Goal: Task Accomplishment & Management: Manage account settings

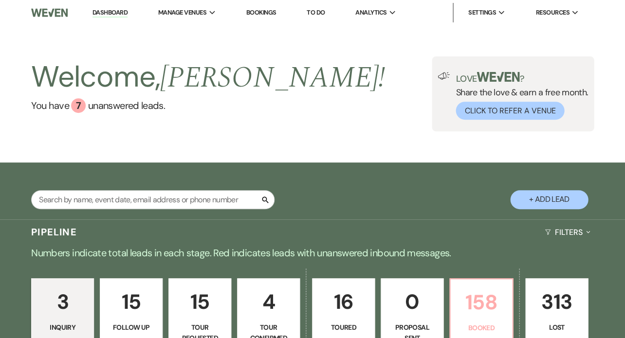
click at [506, 281] on link "158 Booked" at bounding box center [481, 314] width 64 height 73
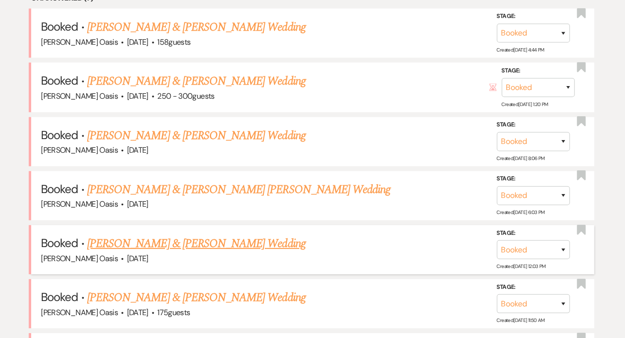
scroll to position [481, 0]
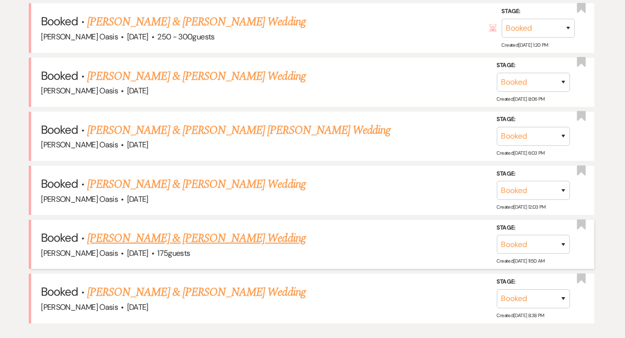
click at [226, 239] on h5 "Booked · Frances Wojcik & Jordan Bredeson Wedding" at bounding box center [312, 239] width 543 height 18
click at [228, 231] on link "[PERSON_NAME] & [PERSON_NAME] Wedding" at bounding box center [196, 239] width 218 height 18
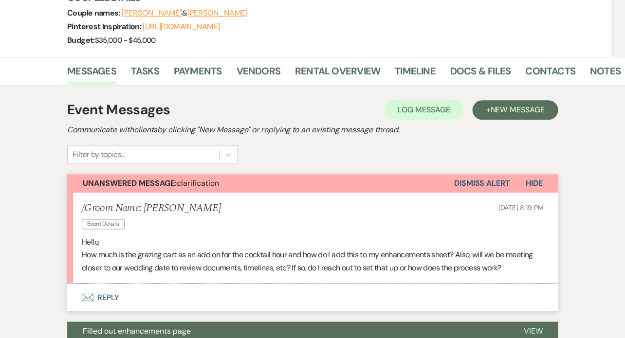
scroll to position [106, 0]
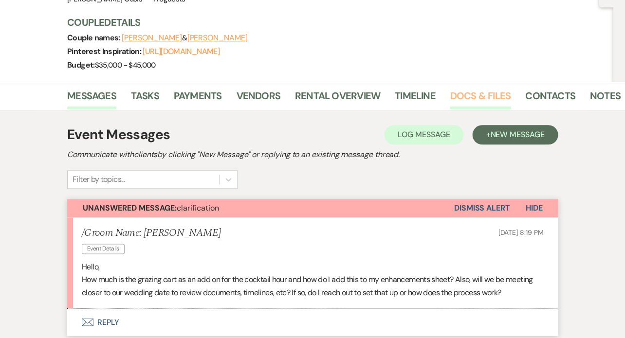
click at [469, 90] on link "Docs & Files" at bounding box center [480, 98] width 60 height 21
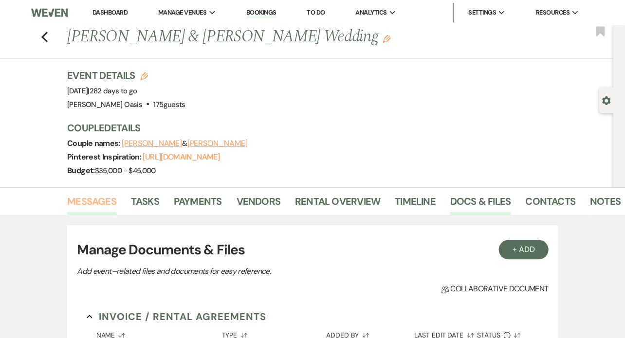
click at [87, 194] on link "Messages" at bounding box center [91, 204] width 49 height 21
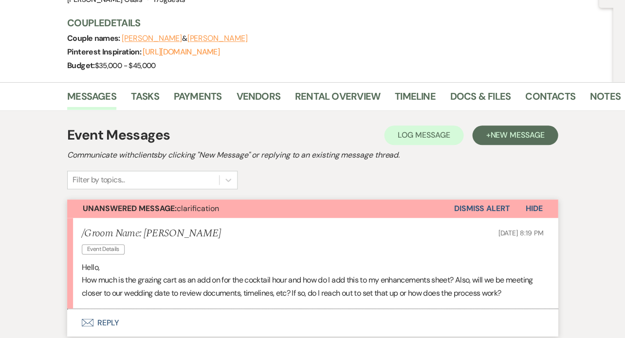
scroll to position [207, 0]
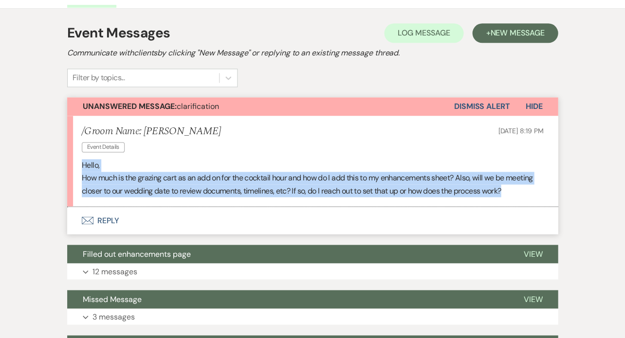
drag, startPoint x: 521, startPoint y: 192, endPoint x: 76, endPoint y: 162, distance: 445.8
click at [76, 162] on li "/Groom Name: Frances Wojcik Event Details Sep 09, 2025, 8:19 PM Hello, How much…" at bounding box center [312, 161] width 491 height 91
copy div "Hello, How much is the grazing cart as an add on for the cocktail hour and how …"
click at [143, 218] on button "Envelope Reply" at bounding box center [312, 220] width 491 height 27
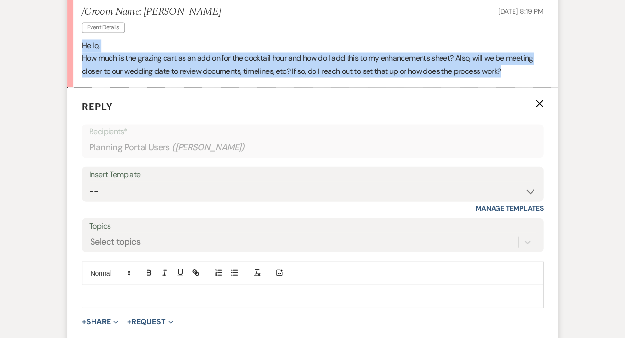
scroll to position [345, 0]
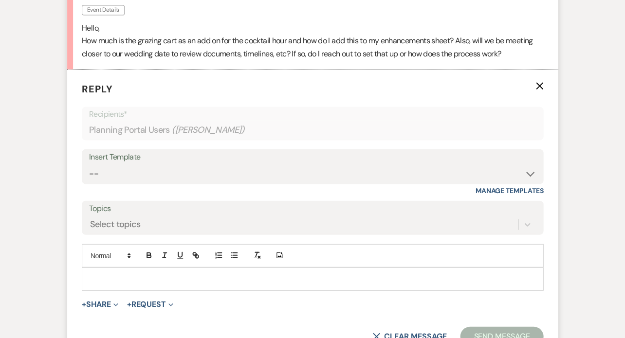
click at [156, 277] on p at bounding box center [313, 279] width 446 height 11
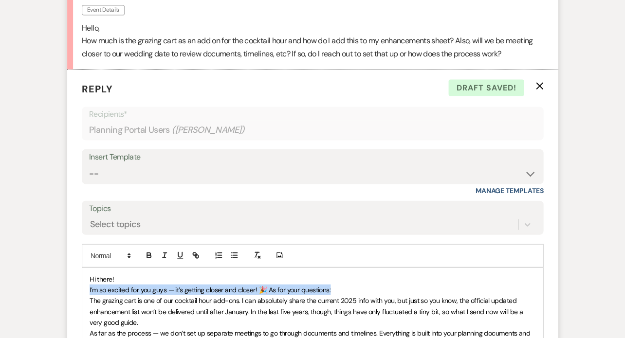
drag, startPoint x: 348, startPoint y: 285, endPoint x: 73, endPoint y: 285, distance: 276.0
click at [73, 285] on form "Reply X Draft saved! Recipients* Planning Portal Users ( Frances Wojcik ) Inser…" at bounding box center [312, 274] width 491 height 408
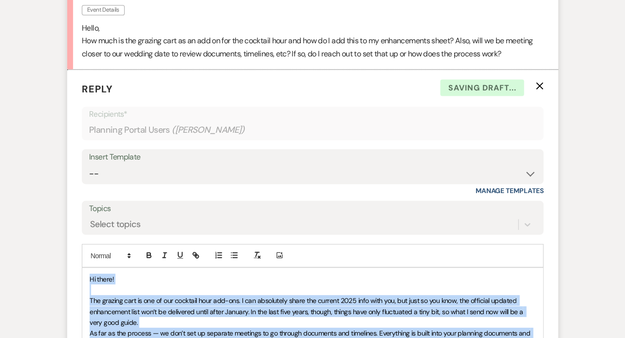
copy div "Hi there! The grazing cart is one of our cocktail hour add-ons. I can absolutel…"
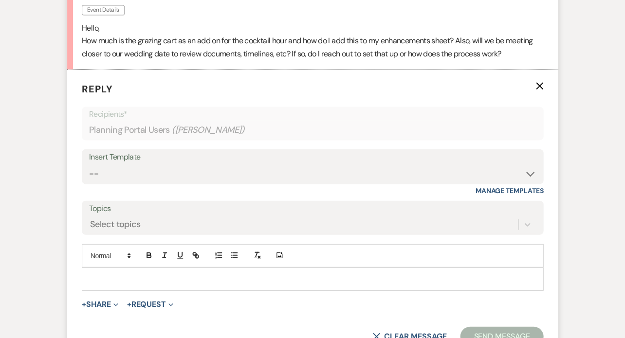
scroll to position [400, 0]
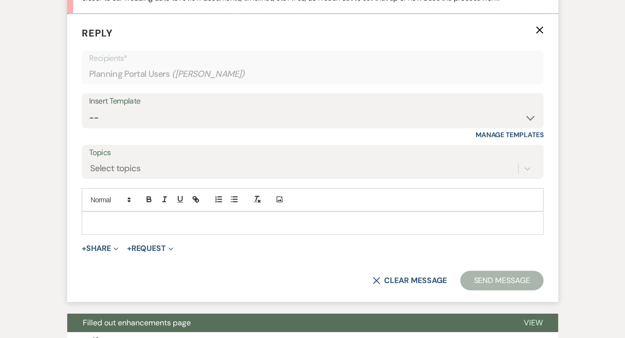
click at [253, 223] on p at bounding box center [313, 223] width 446 height 11
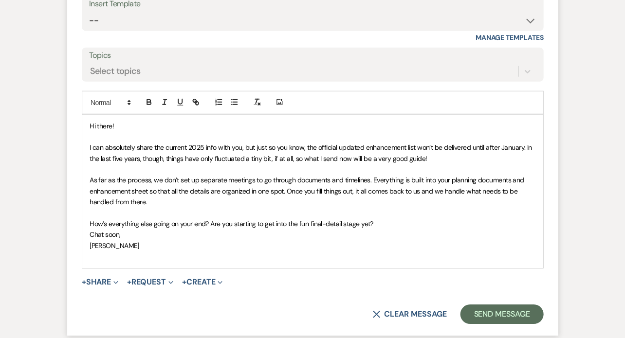
scroll to position [499, 0]
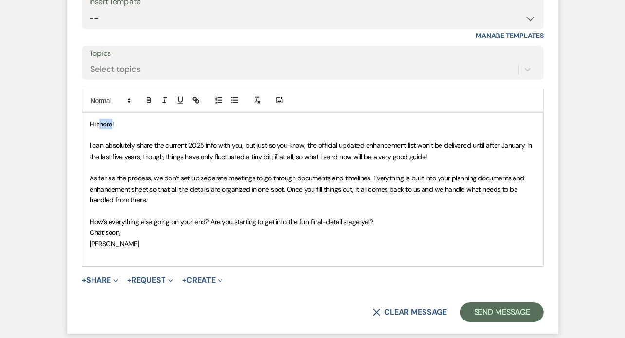
drag, startPoint x: 111, startPoint y: 122, endPoint x: 98, endPoint y: 122, distance: 13.6
click at [98, 122] on span "Hi there!" at bounding box center [102, 124] width 24 height 9
drag, startPoint x: 370, startPoint y: 218, endPoint x: 211, endPoint y: 218, distance: 159.2
click at [211, 218] on span "How’s everything else going on your end? Are you starting to get into the fun f…" at bounding box center [231, 222] width 283 height 9
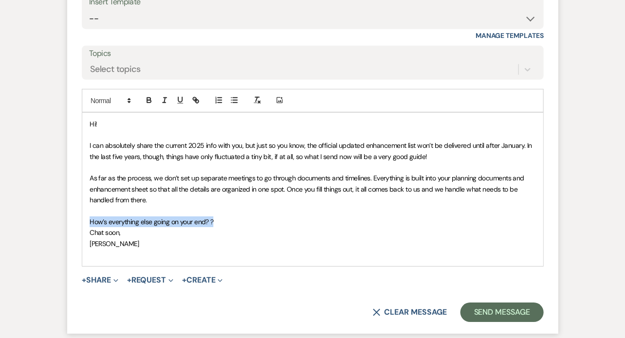
drag, startPoint x: 220, startPoint y: 220, endPoint x: 86, endPoint y: 219, distance: 134.8
click at [86, 219] on div "Hi! I can absolutely share the current 2025 info with you, but just so you know…" at bounding box center [312, 189] width 460 height 153
click at [92, 277] on button "+ Share Expand" at bounding box center [100, 280] width 37 height 8
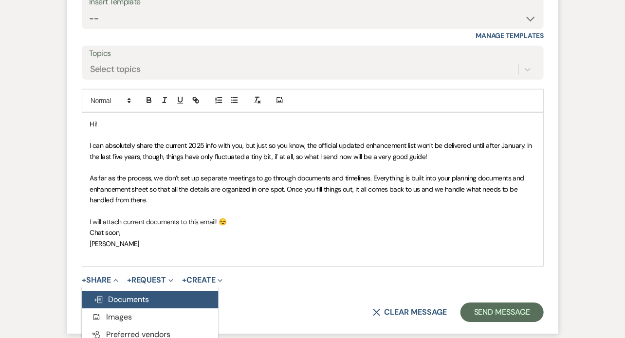
click at [121, 299] on span "Doc Upload Documents" at bounding box center [120, 299] width 55 height 10
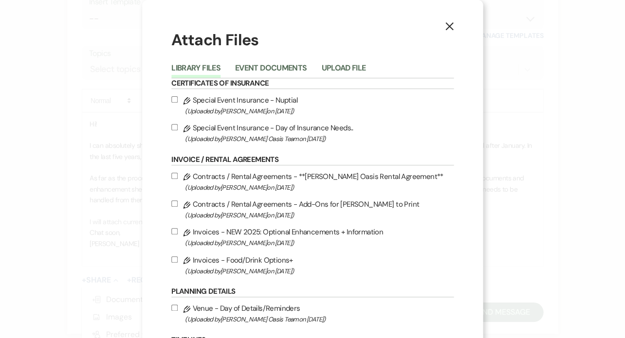
click at [214, 263] on label "Pencil Invoices - Food/Drink Options+ (Uploaded by Ronelle Oehme on Jun 24th, 2…" at bounding box center [312, 265] width 282 height 23
click at [178, 263] on input "Pencil Invoices - Food/Drink Options+ (Uploaded by Ronelle Oehme on Jun 24th, 2…" at bounding box center [174, 259] width 6 height 6
checkbox input "true"
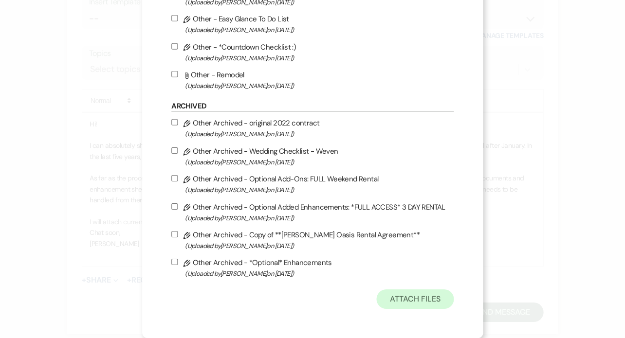
scroll to position [582, 0]
click at [413, 293] on button "Attach Files" at bounding box center [414, 299] width 77 height 19
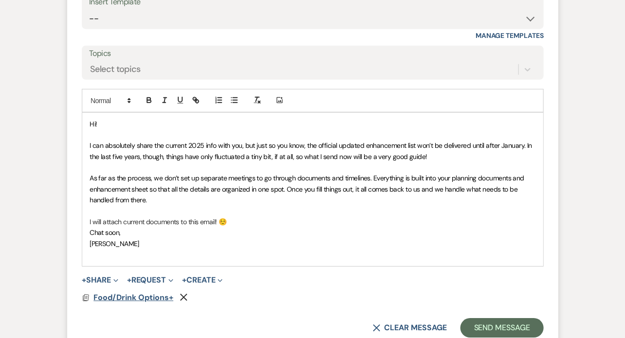
click at [160, 294] on span "Food/Drink Options+" at bounding box center [133, 298] width 80 height 10
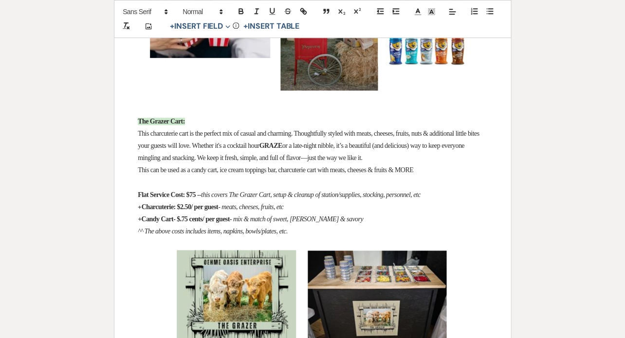
scroll to position [699, 0]
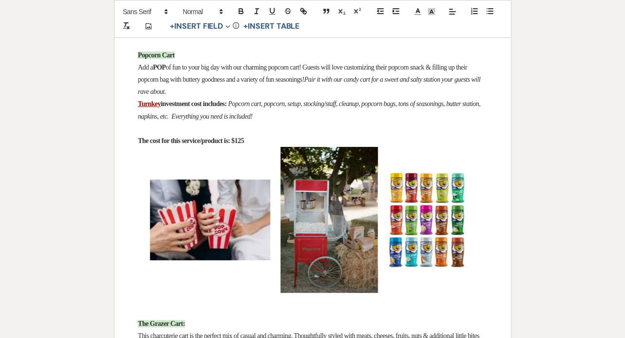
click at [244, 145] on strong "The cost for this service/product is: $125" at bounding box center [191, 140] width 106 height 7
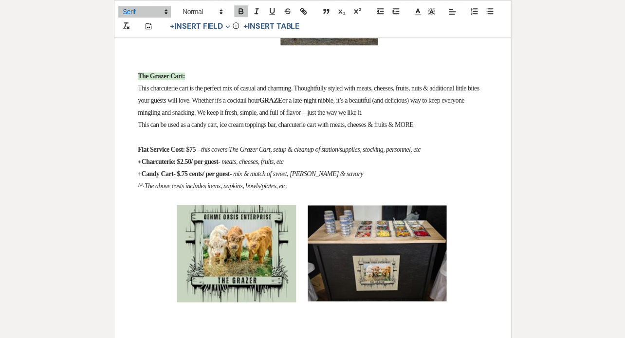
scroll to position [950, 0]
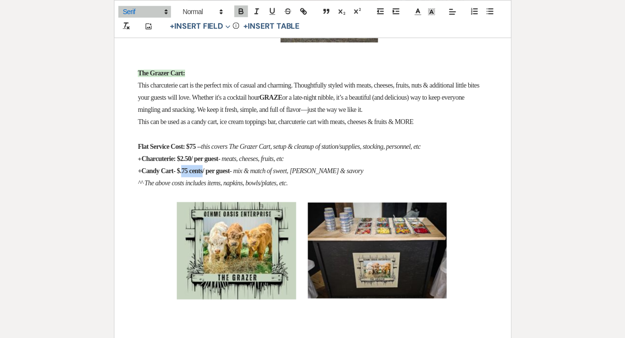
drag, startPoint x: 214, startPoint y: 173, endPoint x: 189, endPoint y: 173, distance: 24.3
click at [189, 173] on strong "+Candy Cart- $.75 cents/ per guest" at bounding box center [184, 170] width 92 height 7
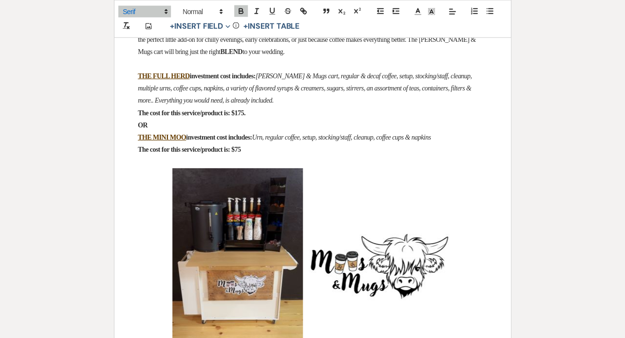
scroll to position [1285, 0]
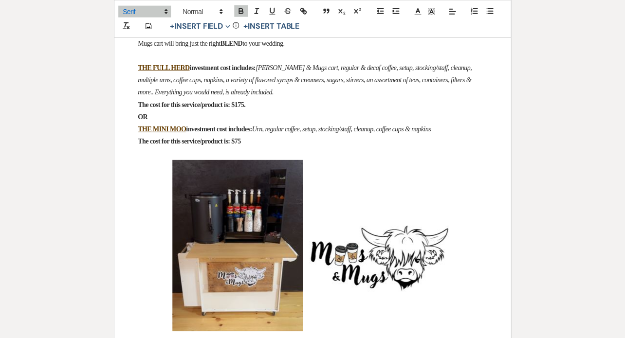
click at [242, 138] on em at bounding box center [240, 141] width 1 height 7
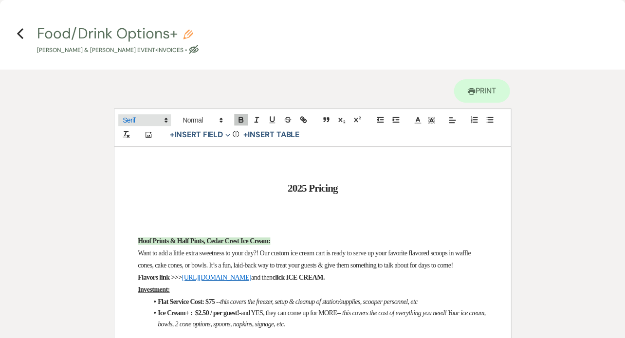
scroll to position [0, 0]
click at [20, 33] on icon "Previous" at bounding box center [20, 34] width 7 height 12
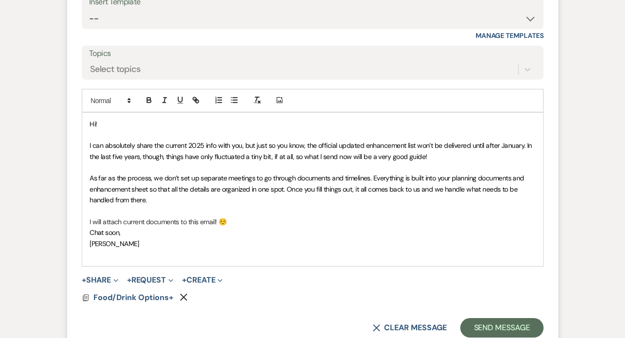
click at [148, 251] on p at bounding box center [313, 254] width 446 height 11
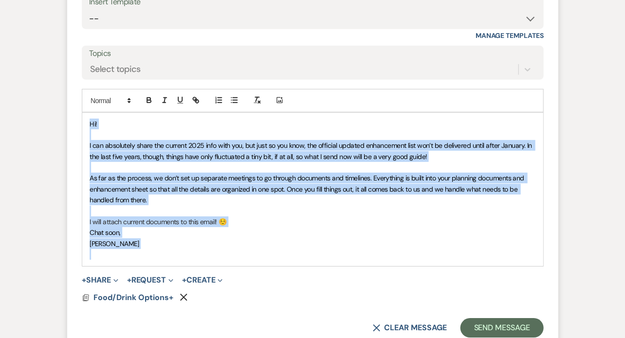
copy div "Hi! I can absolutely share the current 2025 info with you, but just so you know…"
click at [483, 329] on button "Send Message" at bounding box center [501, 327] width 83 height 19
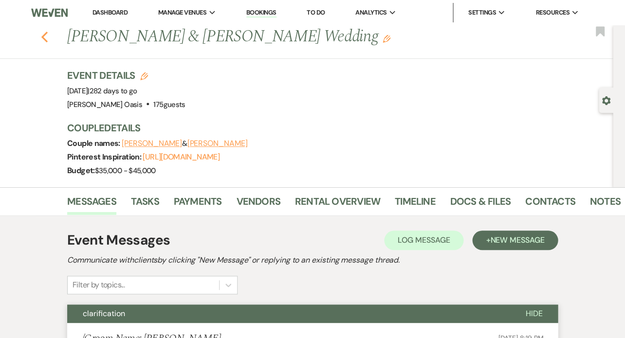
click at [46, 39] on icon "Previous" at bounding box center [44, 37] width 7 height 12
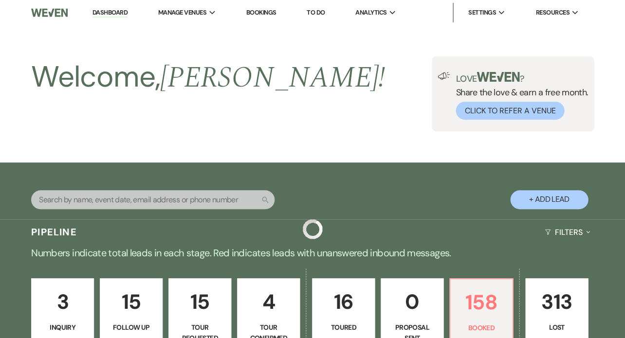
scroll to position [481, 0]
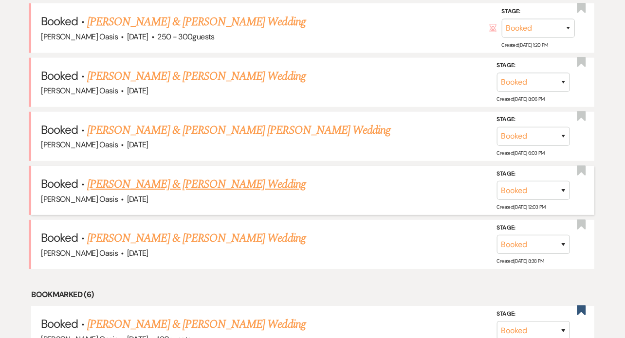
click at [182, 176] on link "[PERSON_NAME] & [PERSON_NAME] Wedding" at bounding box center [196, 185] width 218 height 18
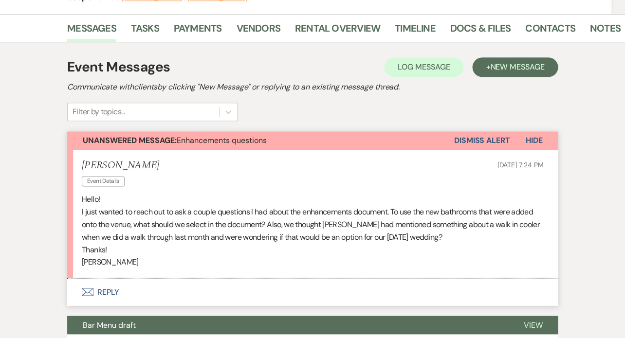
scroll to position [160, 0]
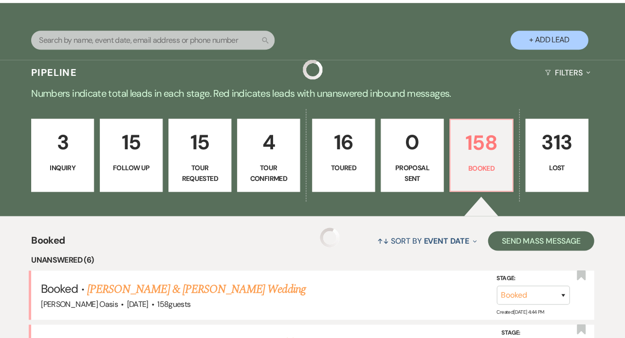
scroll to position [481, 0]
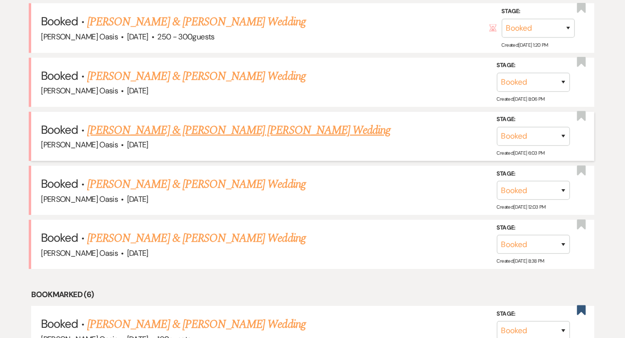
click at [117, 122] on link "[PERSON_NAME] & [PERSON_NAME] [PERSON_NAME] Wedding" at bounding box center [238, 131] width 303 height 18
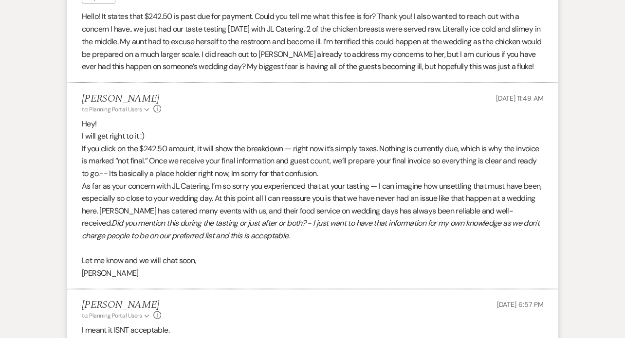
scroll to position [353, 0]
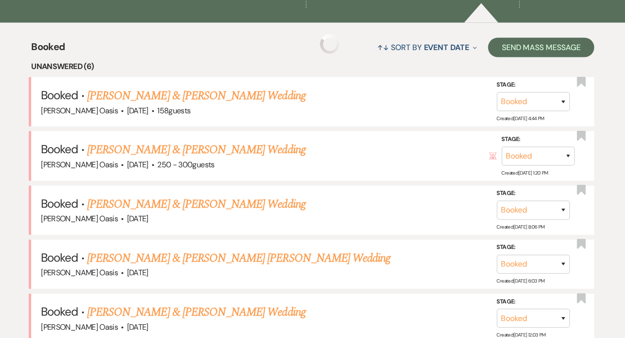
scroll to position [481, 0]
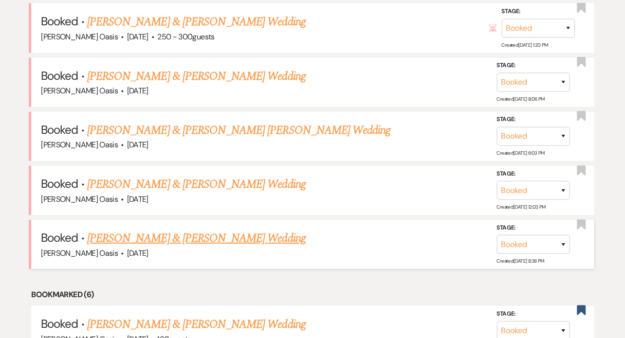
click at [109, 230] on link "[PERSON_NAME] & [PERSON_NAME] Wedding" at bounding box center [196, 239] width 218 height 18
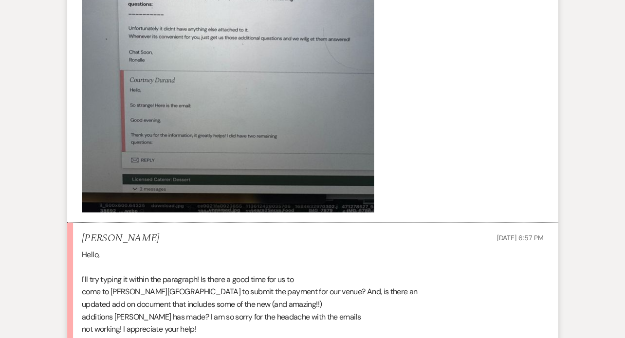
scroll to position [2098, 0]
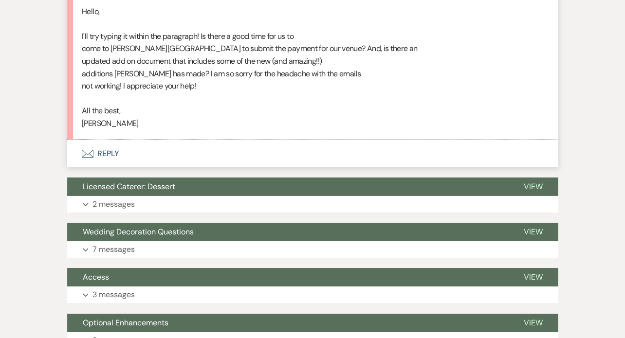
click at [151, 157] on button "Envelope Reply" at bounding box center [312, 153] width 491 height 27
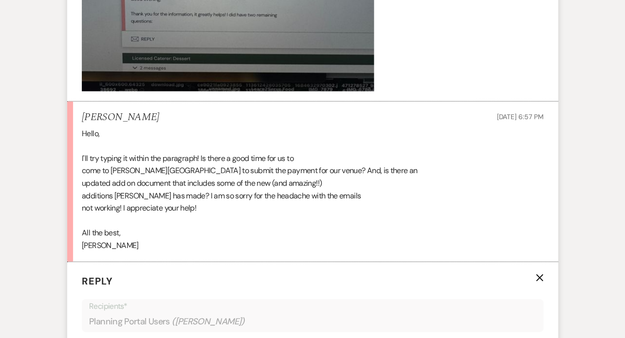
scroll to position [1974, 0]
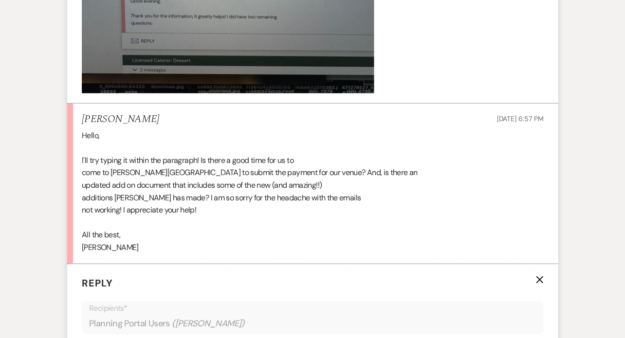
click at [149, 254] on div "Hello, I'll try typing it within the paragraph! Is there a good time for us to …" at bounding box center [312, 191] width 461 height 125
drag, startPoint x: 149, startPoint y: 255, endPoint x: 78, endPoint y: 147, distance: 128.2
click at [78, 147] on li "Courtney Durand Sep 09, 2025, 6:57 PM Hello, I'll try typing it within the para…" at bounding box center [312, 184] width 491 height 161
copy div "Hello, I'll try typing it within the paragraph! Is there a good time for us to …"
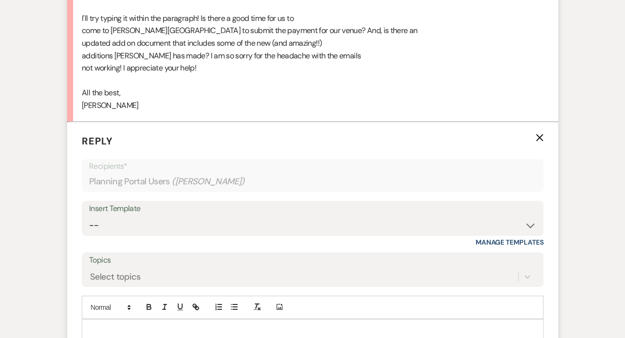
scroll to position [2131, 0]
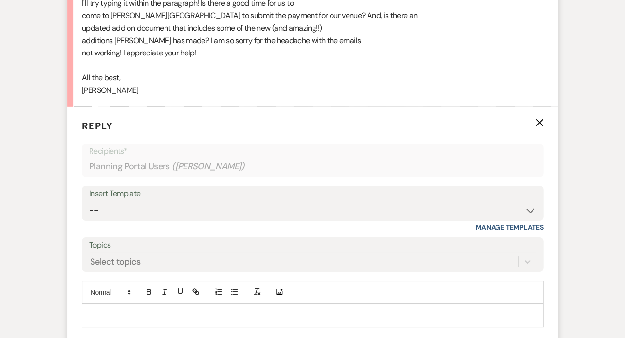
click at [175, 321] on p at bounding box center [313, 316] width 446 height 11
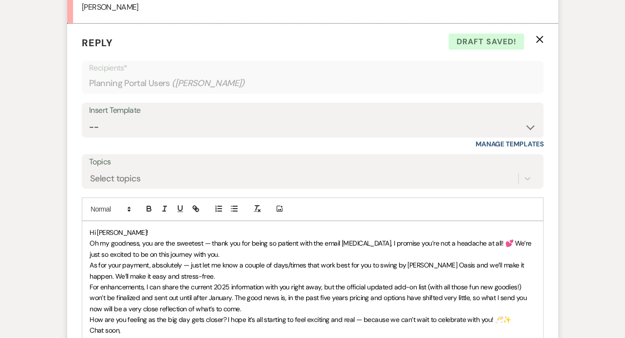
scroll to position [2214, 0]
drag, startPoint x: 485, startPoint y: 252, endPoint x: 490, endPoint y: 263, distance: 12.0
click at [490, 260] on p "Oh my goodness, you are the sweetest — thank you for being so patient with the …" at bounding box center [313, 249] width 446 height 22
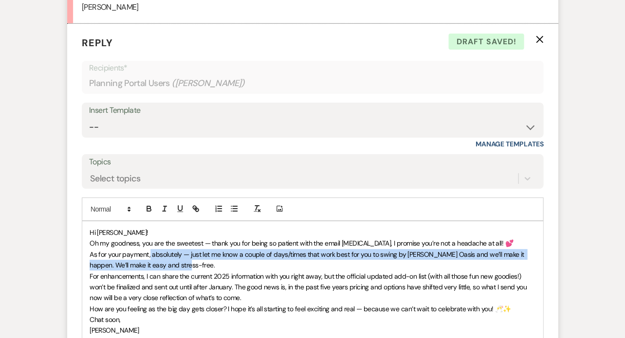
drag, startPoint x: 182, startPoint y: 270, endPoint x: 150, endPoint y: 263, distance: 32.8
click at [150, 263] on p "As for your payment, absolutely — just let me know a couple of days/times that …" at bounding box center [313, 260] width 446 height 22
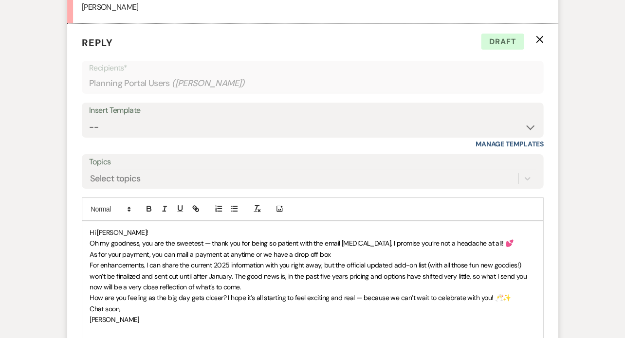
click at [291, 258] on span "As for your payment, you can mail a payment at anytime or we have a drop off box" at bounding box center [210, 254] width 241 height 9
click at [363, 268] on p "For enhancements, I can share the current 2025 information with you right away,…" at bounding box center [313, 276] width 446 height 33
click at [361, 260] on p "As for your payment, you can mail a payment at anytime or we have a secure drop…" at bounding box center [313, 254] width 446 height 11
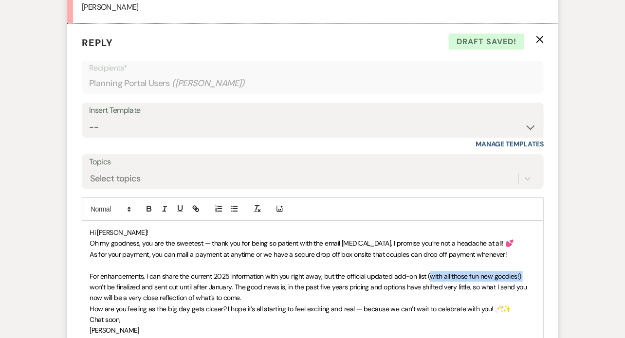
drag, startPoint x: 518, startPoint y: 283, endPoint x: 426, endPoint y: 282, distance: 91.5
click at [426, 283] on p "For enhancements, I can share the current 2025 information with you right away,…" at bounding box center [313, 287] width 446 height 33
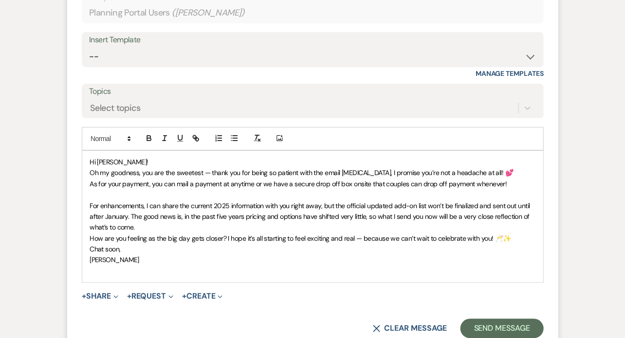
scroll to position [2317, 0]
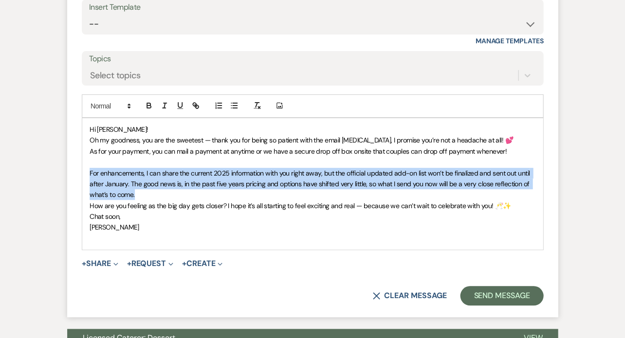
drag, startPoint x: 149, startPoint y: 202, endPoint x: 77, endPoint y: 183, distance: 74.4
click at [77, 183] on form "Reply X Draft Recipients* Planning Portal Users ( Courtney Durand ) Insert Temp…" at bounding box center [312, 119] width 491 height 397
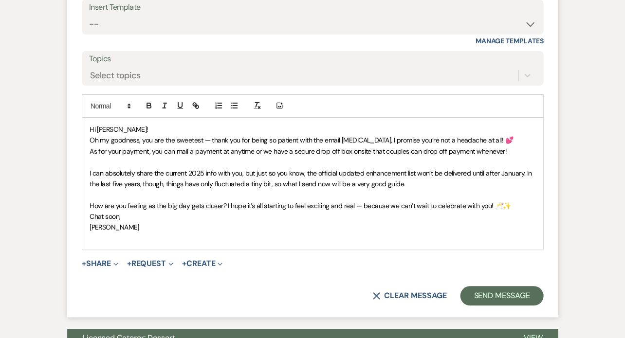
click at [273, 188] on span "I can absolutely share the current 2025 info with you, but just so you know, th…" at bounding box center [312, 178] width 444 height 19
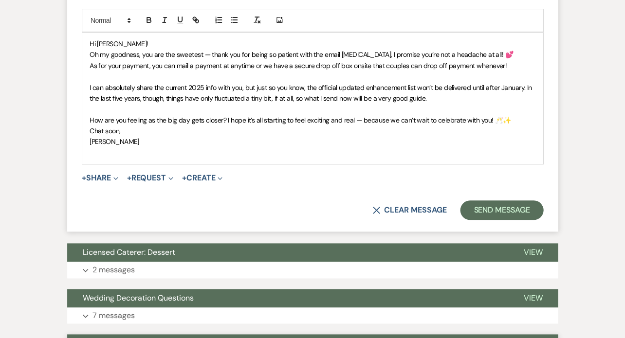
scroll to position [2381, 0]
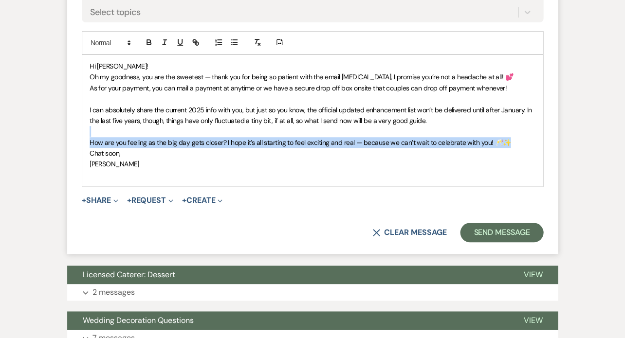
drag, startPoint x: 510, startPoint y: 151, endPoint x: 229, endPoint y: 142, distance: 281.0
click at [229, 143] on div "Hi Courtney! Oh my goodness, you are the sweetest — thank you for being so pati…" at bounding box center [312, 120] width 460 height 131
click at [229, 137] on p at bounding box center [313, 131] width 446 height 11
drag, startPoint x: 512, startPoint y: 151, endPoint x: 226, endPoint y: 147, distance: 285.7
click at [226, 147] on p "How are you feeling as the big day gets closer? I hope it’s all starting to fee…" at bounding box center [313, 142] width 446 height 11
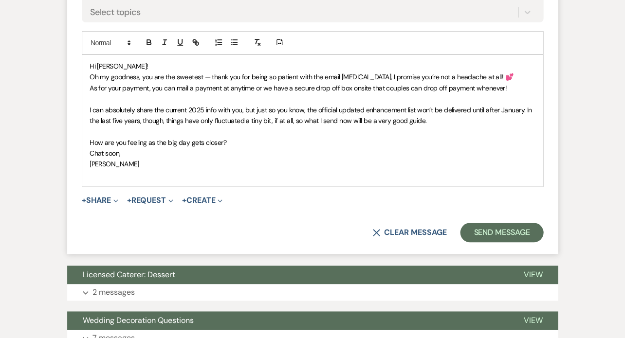
scroll to position [2376, 0]
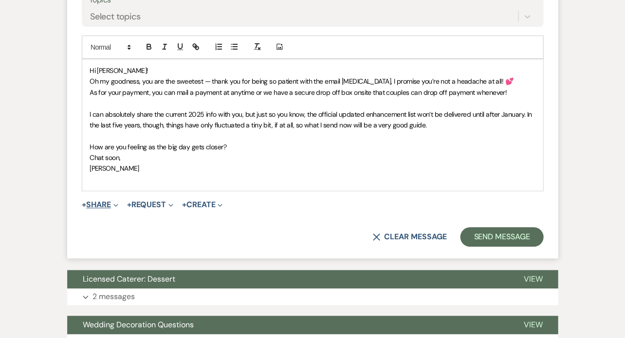
click at [105, 209] on button "+ Share Expand" at bounding box center [100, 205] width 37 height 8
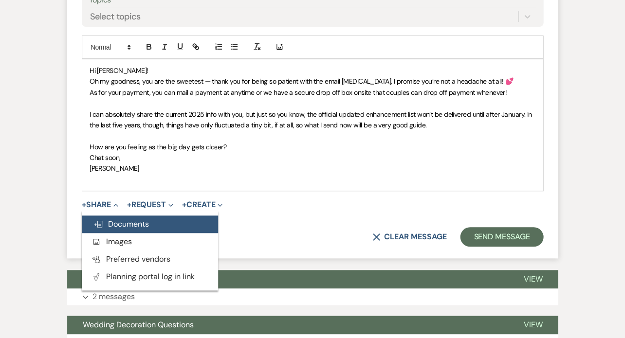
click at [112, 229] on span "Doc Upload Documents" at bounding box center [120, 224] width 55 height 10
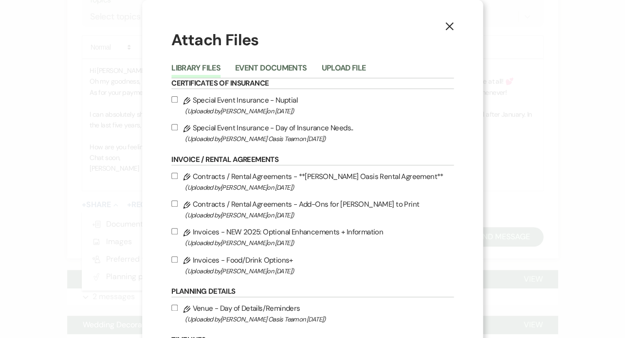
click at [192, 268] on label "Pencil Invoices - Food/Drink Options+ (Uploaded by Ronelle Oehme on Jun 24th, 2…" at bounding box center [312, 265] width 282 height 23
click at [178, 263] on input "Pencil Invoices - Food/Drink Options+ (Uploaded by Ronelle Oehme on Jun 24th, 2…" at bounding box center [174, 259] width 6 height 6
checkbox input "true"
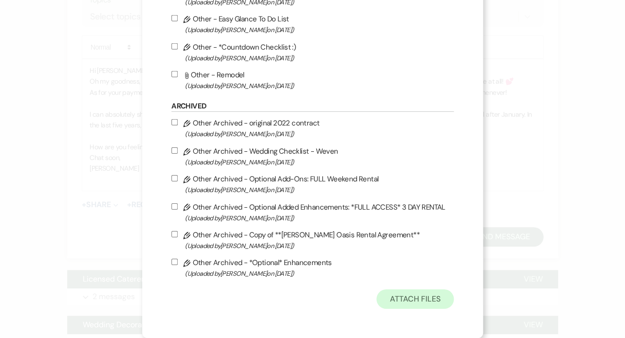
scroll to position [582, 0]
click at [392, 292] on button "Attach Files" at bounding box center [414, 299] width 77 height 19
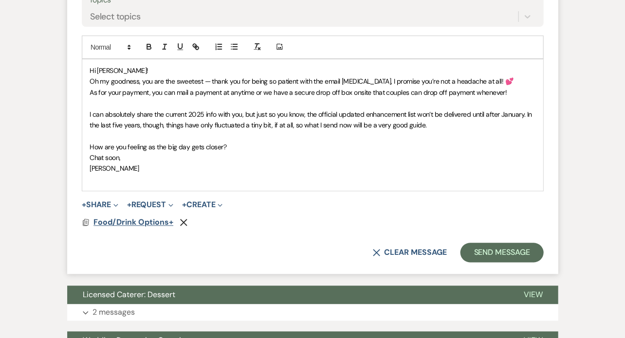
click at [135, 227] on span "Food/Drink Options+" at bounding box center [133, 222] width 80 height 10
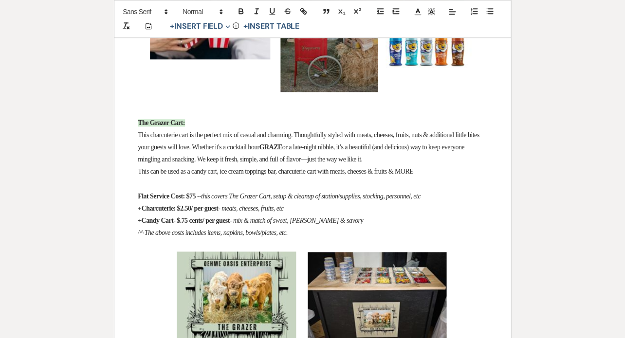
scroll to position [898, 0]
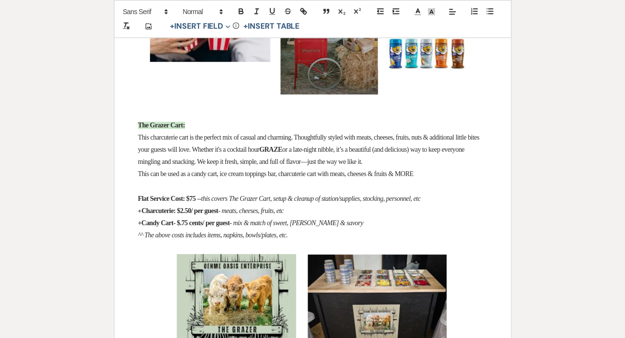
click at [193, 222] on strong "+Candy Cart- $.75 cents/ per guest" at bounding box center [184, 223] width 92 height 7
drag, startPoint x: 214, startPoint y: 225, endPoint x: 191, endPoint y: 225, distance: 22.9
click at [192, 225] on strong "+Candy Cart- $.75 cents/ per guest" at bounding box center [184, 223] width 92 height 7
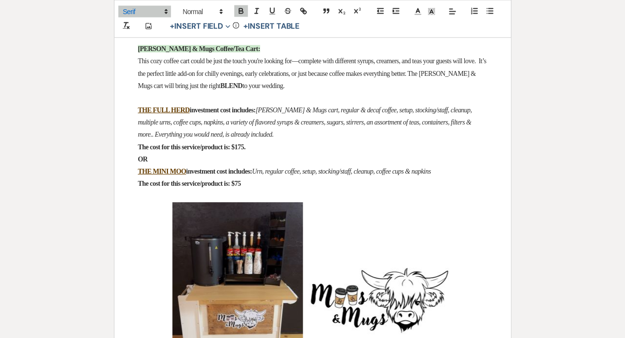
scroll to position [1259, 0]
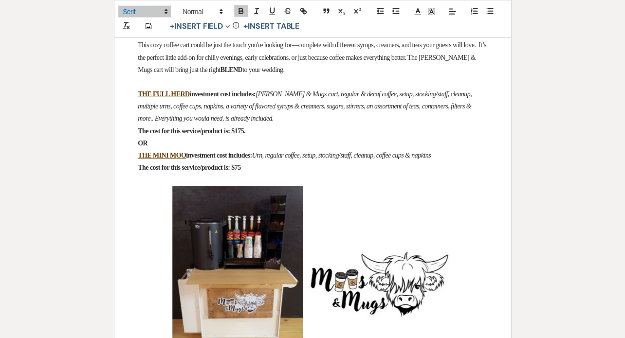
click at [242, 165] on strong "The cost for this service/product is: $75" at bounding box center [190, 167] width 104 height 7
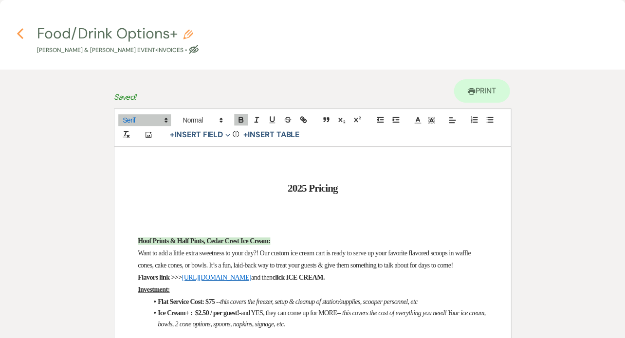
scroll to position [0, 0]
click at [18, 31] on icon "Previous" at bounding box center [20, 34] width 7 height 12
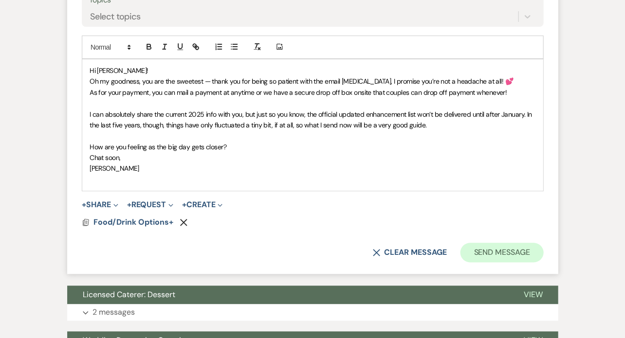
click at [482, 258] on button "Send Message" at bounding box center [501, 252] width 83 height 19
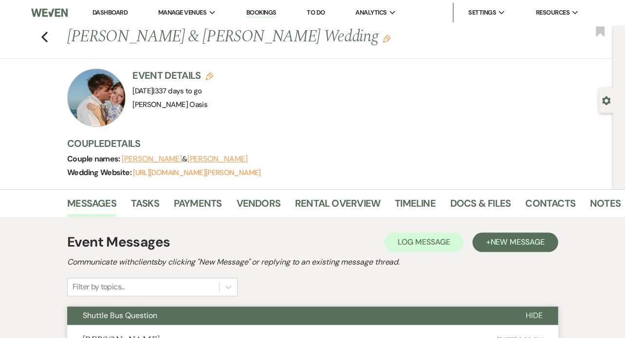
click at [92, 12] on link "Dashboard" at bounding box center [109, 12] width 35 height 8
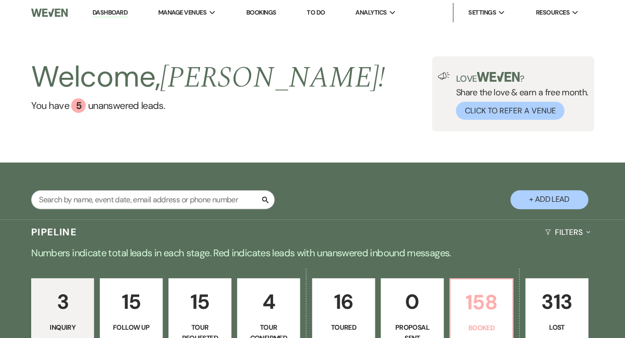
click at [489, 298] on p "158" at bounding box center [481, 302] width 50 height 33
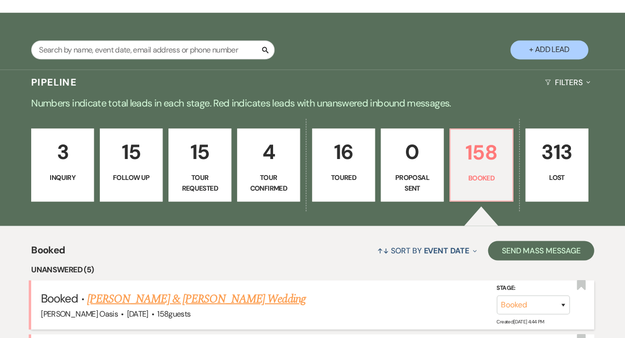
scroll to position [150, 0]
click at [243, 144] on p "4" at bounding box center [268, 152] width 50 height 33
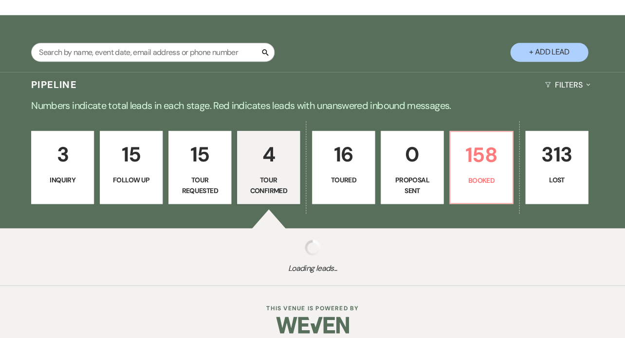
select select "4"
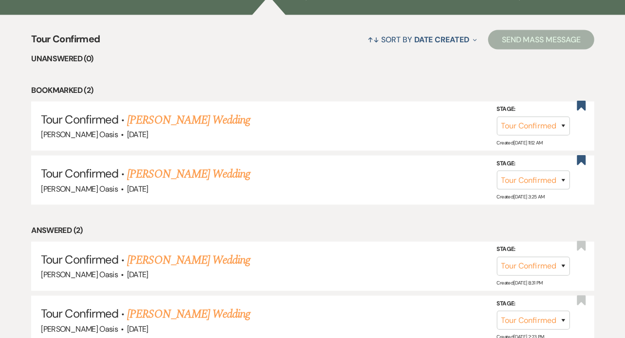
scroll to position [361, 0]
click at [208, 165] on link "Holly DiNovo's Wedding" at bounding box center [188, 174] width 123 height 18
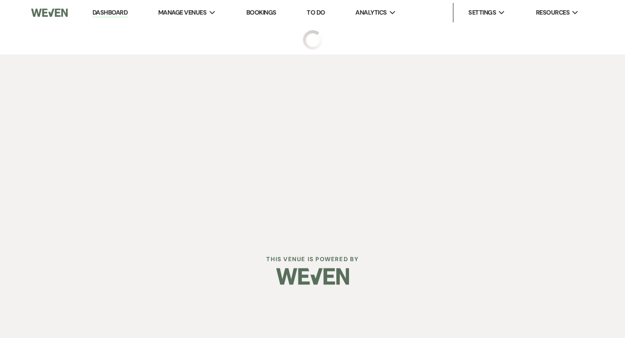
select select "4"
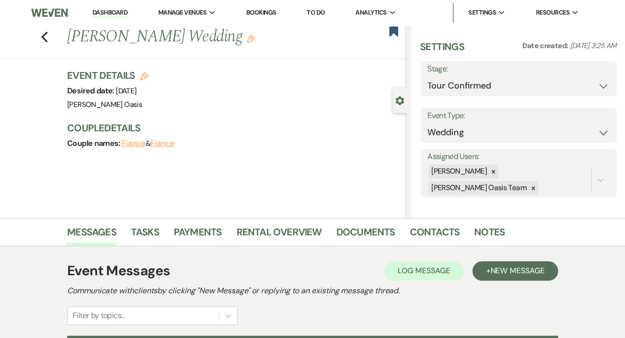
select select "5"
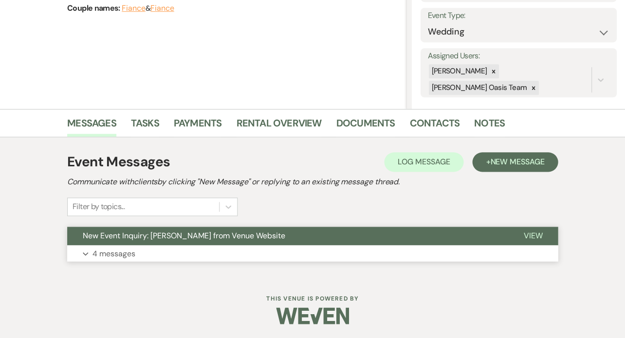
click at [218, 249] on button "Expand 4 messages" at bounding box center [312, 253] width 491 height 17
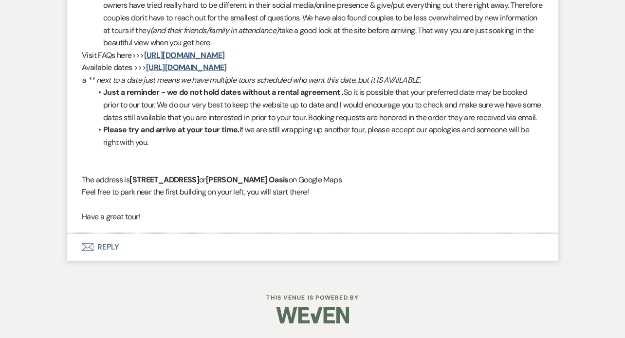
click at [216, 251] on button "Envelope Reply" at bounding box center [312, 247] width 491 height 27
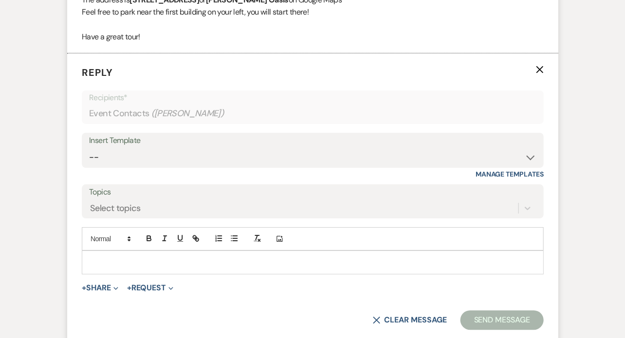
scroll to position [1443, 0]
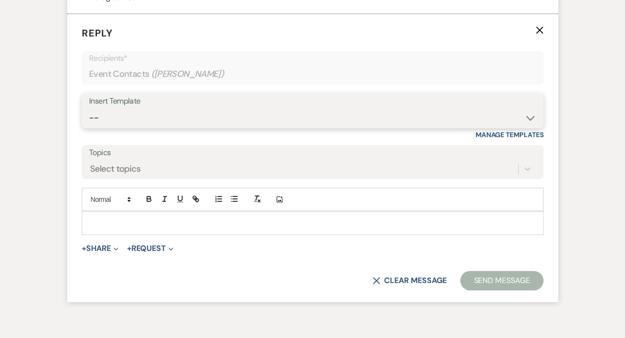
select select "5359"
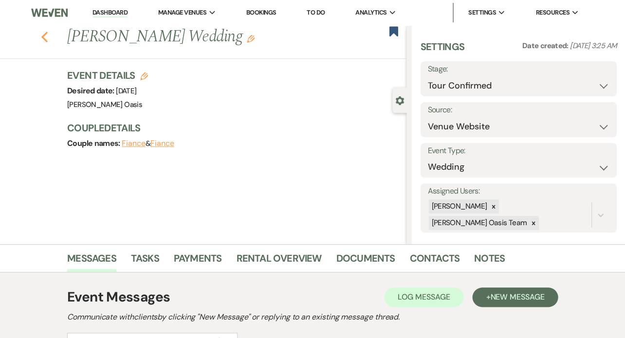
scroll to position [0, 0]
click at [45, 37] on icon "Previous" at bounding box center [44, 37] width 7 height 12
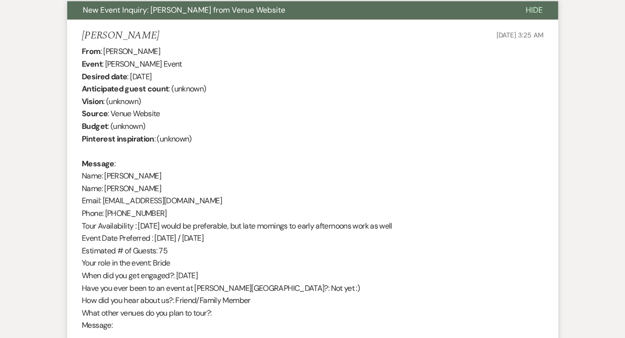
select select "4"
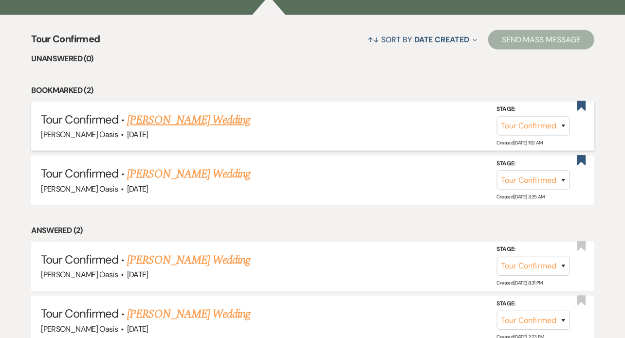
click at [183, 111] on link "Danielle Thompson's Wedding" at bounding box center [188, 120] width 123 height 18
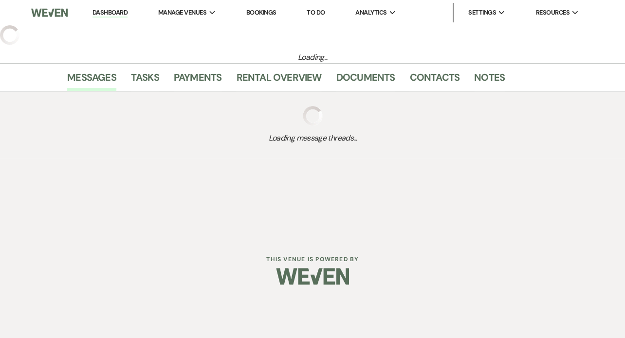
select select "4"
select select "5"
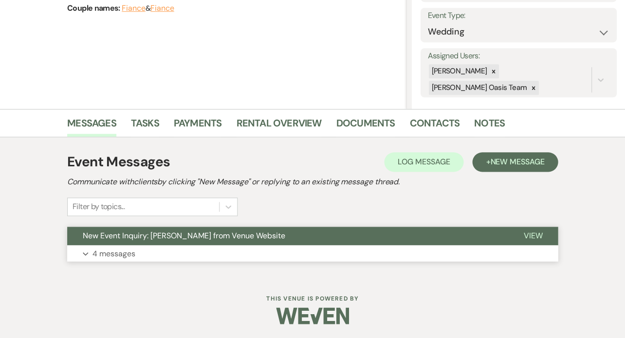
click at [210, 251] on button "Expand 4 messages" at bounding box center [312, 253] width 491 height 17
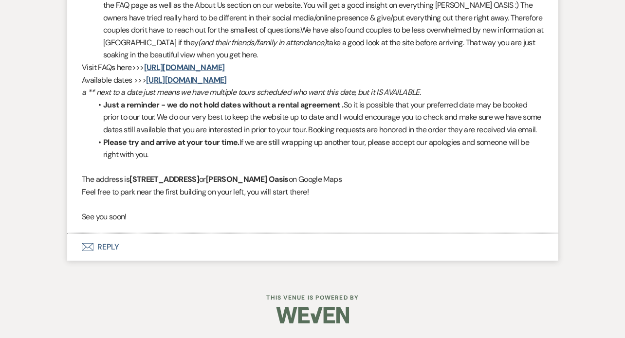
click at [204, 256] on button "Envelope Reply" at bounding box center [312, 247] width 491 height 27
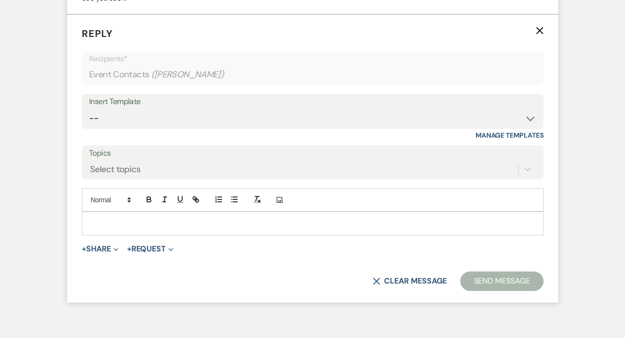
scroll to position [1412, 0]
select select "5359"
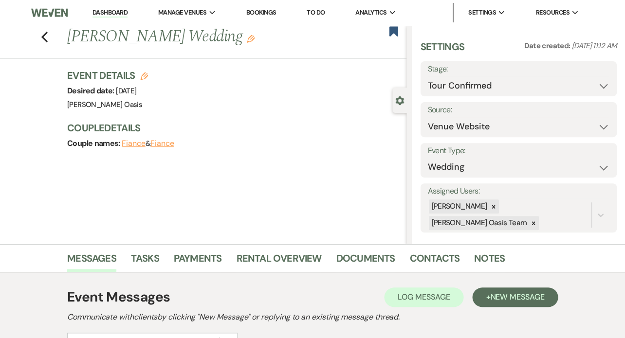
scroll to position [0, 0]
click at [92, 9] on link "Dashboard" at bounding box center [109, 12] width 35 height 9
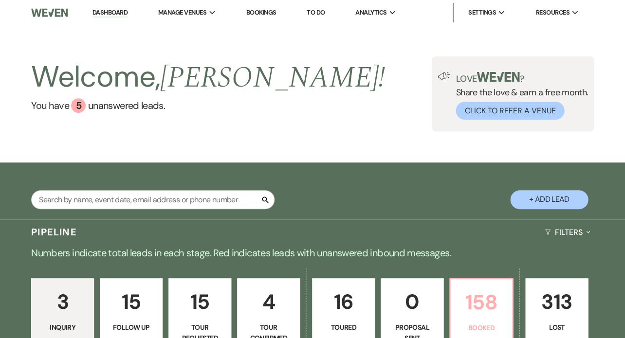
click at [500, 311] on p "158" at bounding box center [481, 302] width 50 height 33
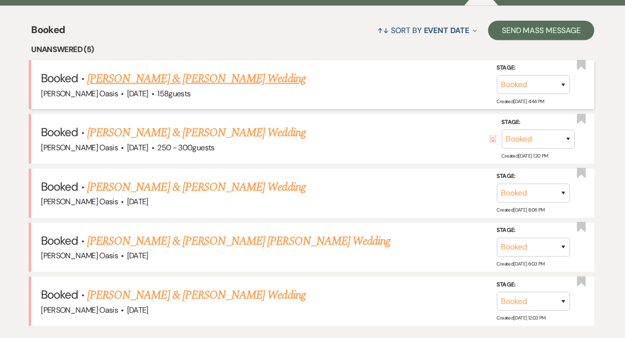
scroll to position [374, 0]
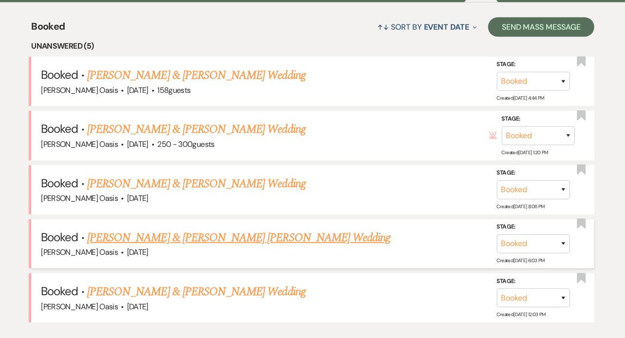
click at [220, 229] on link "[PERSON_NAME] & [PERSON_NAME] [PERSON_NAME] Wedding" at bounding box center [238, 238] width 303 height 18
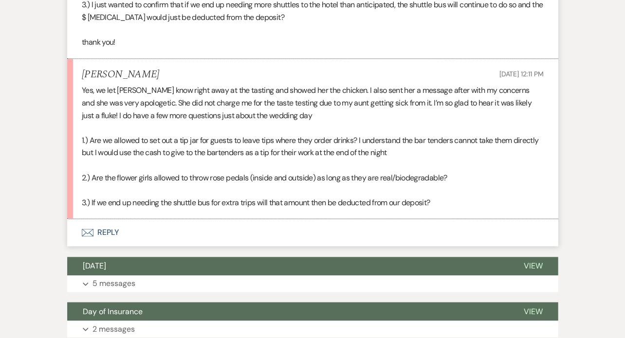
scroll to position [894, 0]
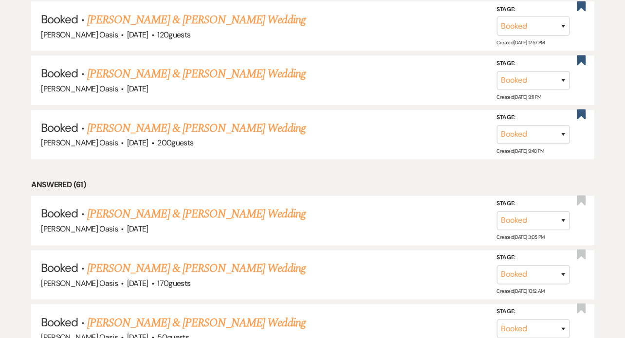
scroll to position [374, 0]
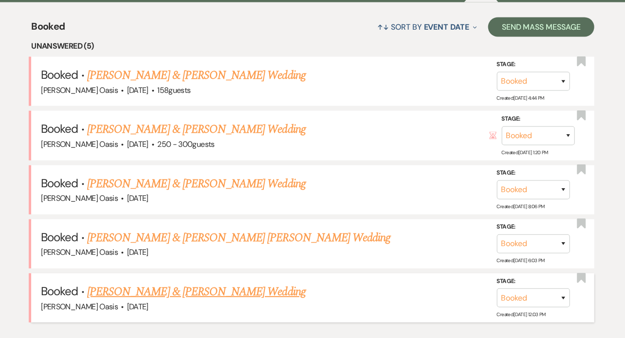
click at [160, 283] on link "[PERSON_NAME] & [PERSON_NAME] Wedding" at bounding box center [196, 292] width 218 height 18
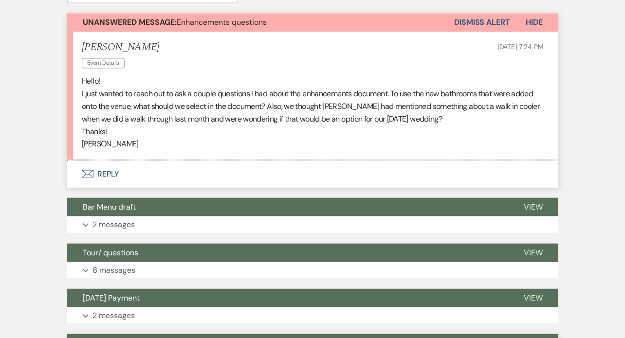
scroll to position [276, 0]
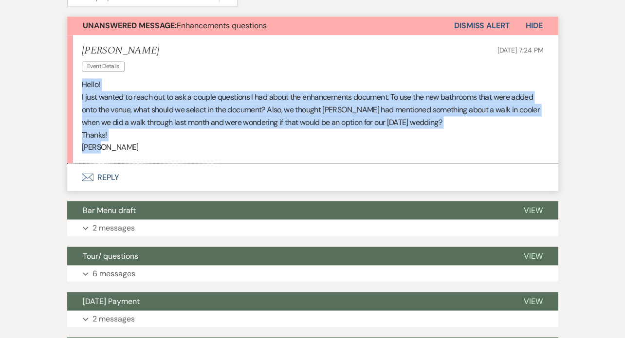
drag, startPoint x: 107, startPoint y: 142, endPoint x: 66, endPoint y: 82, distance: 72.6
copy div "Hello! I just wanted to reach out to ask a couple questions I had about the enh…"
click at [175, 179] on button "Envelope Reply" at bounding box center [312, 177] width 491 height 27
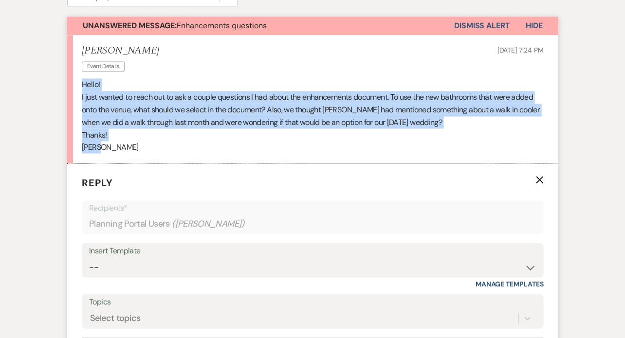
scroll to position [414, 0]
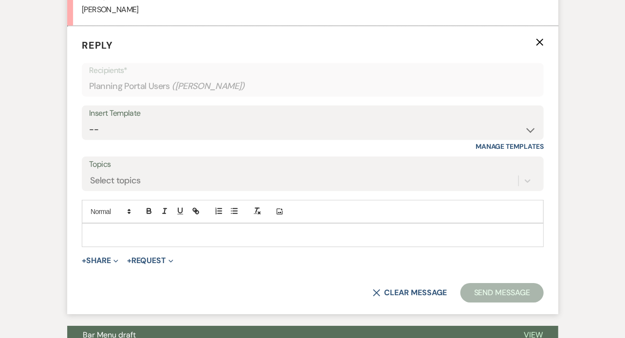
click at [177, 235] on p at bounding box center [313, 235] width 446 height 11
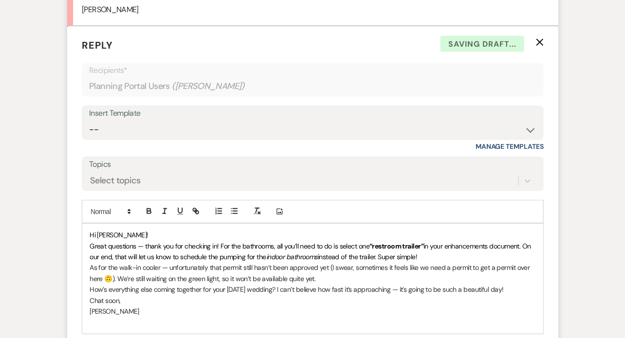
click at [154, 230] on p "Hi Tatum!" at bounding box center [313, 235] width 446 height 11
click at [146, 224] on div "Hi Tatum! Great questions — thank you for checking in! For the bathrooms, all y…" at bounding box center [312, 279] width 460 height 110
drag, startPoint x: 219, startPoint y: 242, endPoint x: 69, endPoint y: 242, distance: 149.9
click at [69, 242] on form "Reply X Draft saved! Recipients* Planning Portal Users ( Tatum Malnory ) Insert…" at bounding box center [312, 213] width 491 height 375
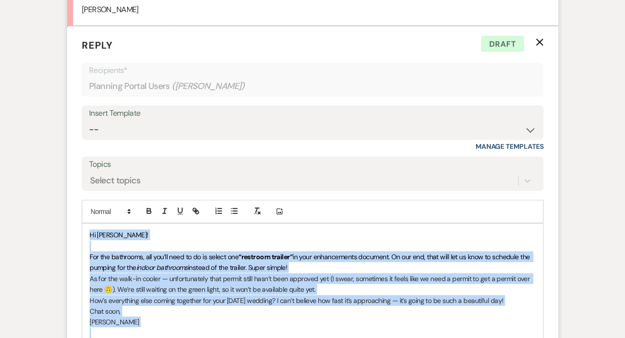
click at [157, 280] on p "As for the walk-in cooler — unfortunately that permit still hasn’t been approve…" at bounding box center [313, 285] width 446 height 22
click at [145, 210] on icon "button" at bounding box center [149, 211] width 9 height 9
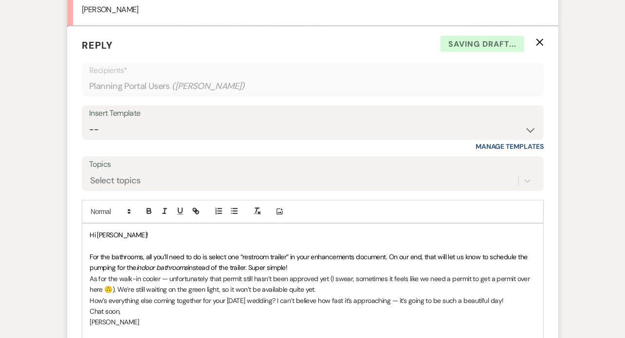
click at [158, 270] on p "For the bathrooms, all you’ll need to do is select one “restroom trailer” in yo…" at bounding box center [313, 263] width 446 height 22
click at [242, 254] on span "For the bathrooms, all you’ll need to do is select one “restroom trailer” in yo…" at bounding box center [309, 262] width 439 height 19
click at [199, 265] on em "indoor bathrooms" at bounding box center [173, 267] width 52 height 9
click at [332, 254] on span "For the bathrooms, all you’ll need to do is select one “black restroom trailer”…" at bounding box center [312, 262] width 445 height 19
click at [332, 263] on p "For the bathrooms, all you’ll need to do is select one “black restroom trailer”…" at bounding box center [313, 263] width 446 height 22
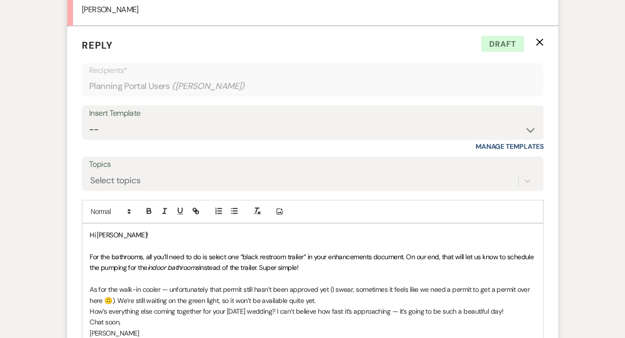
click at [332, 301] on p "As for the walk-in cooler — unfortunately that permit still hasn’t been approve…" at bounding box center [313, 295] width 446 height 22
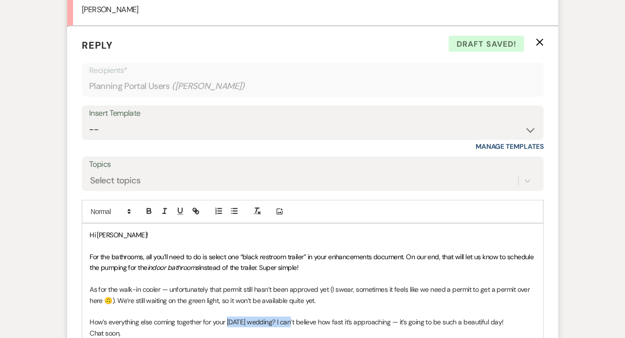
drag, startPoint x: 295, startPoint y: 320, endPoint x: 228, endPoint y: 321, distance: 67.7
click at [228, 321] on p "How’s everything else coming together for your November 1st wedding? I can’t be…" at bounding box center [313, 322] width 446 height 11
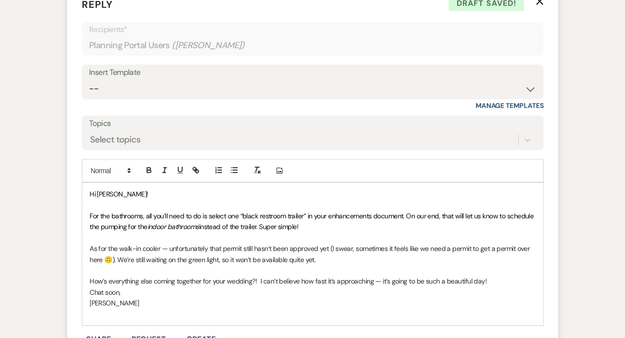
scroll to position [565, 0]
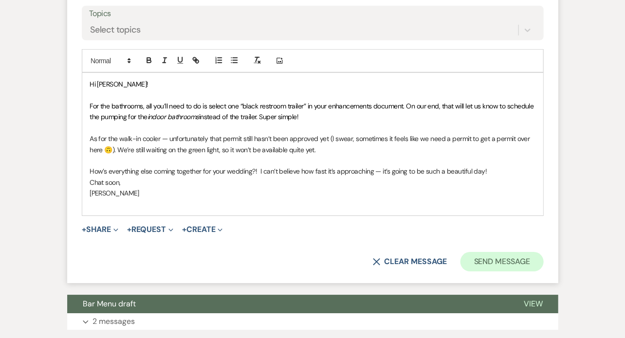
click at [480, 263] on button "Send Message" at bounding box center [501, 261] width 83 height 19
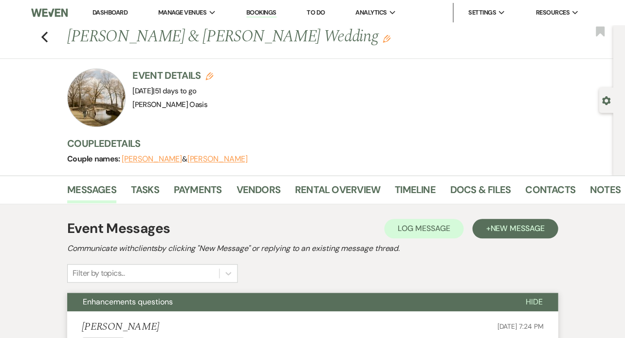
scroll to position [0, 0]
click at [42, 34] on icon "Previous" at bounding box center [44, 37] width 7 height 12
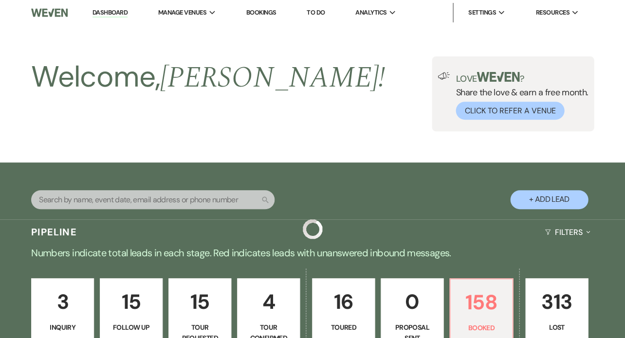
scroll to position [374, 0]
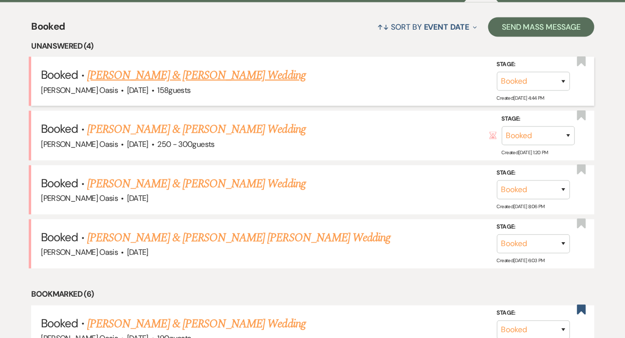
click at [170, 66] on link "[PERSON_NAME] & [PERSON_NAME] Wedding" at bounding box center [196, 75] width 218 height 18
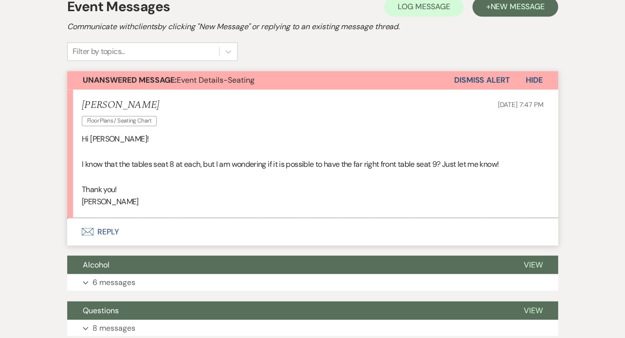
scroll to position [275, 0]
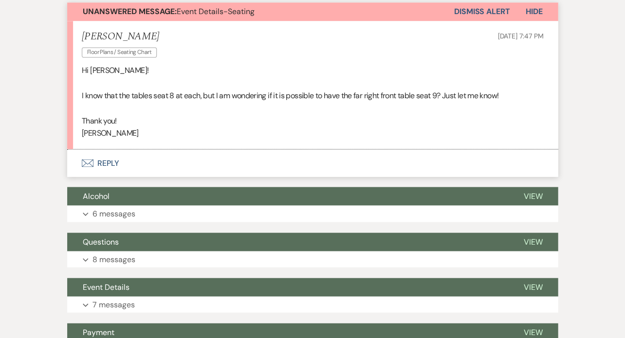
click at [196, 163] on button "Envelope Reply" at bounding box center [312, 162] width 491 height 27
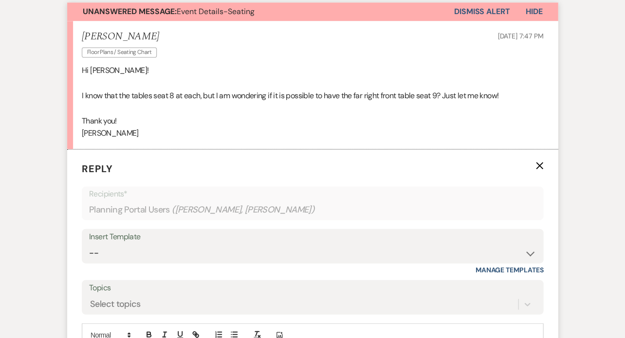
scroll to position [398, 0]
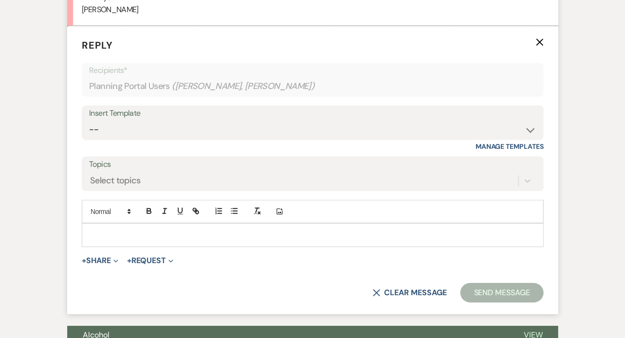
click at [182, 243] on div at bounding box center [312, 235] width 460 height 22
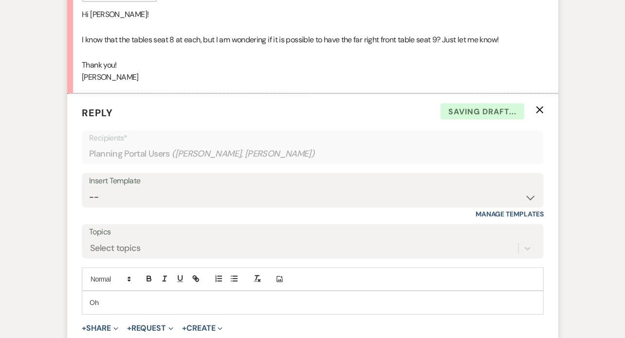
scroll to position [362, 0]
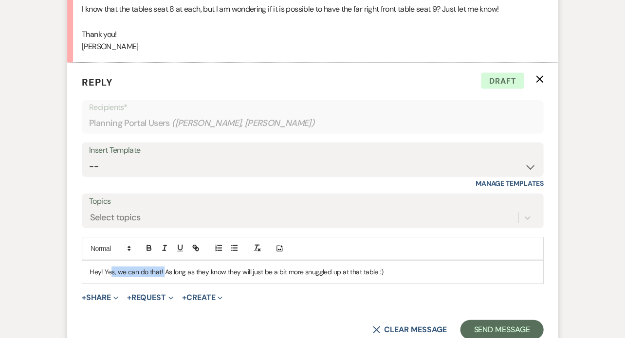
drag, startPoint x: 162, startPoint y: 268, endPoint x: 109, endPoint y: 267, distance: 53.1
click at [109, 267] on p "Hey! Yes, we can do that! As long as they know they will just be a bit more snu…" at bounding box center [313, 271] width 446 height 11
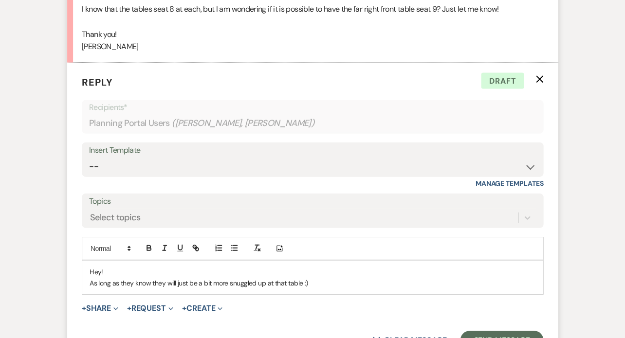
click at [298, 282] on p "As long as they know they will just be a bit more snuggled up at that table :)" at bounding box center [313, 282] width 446 height 11
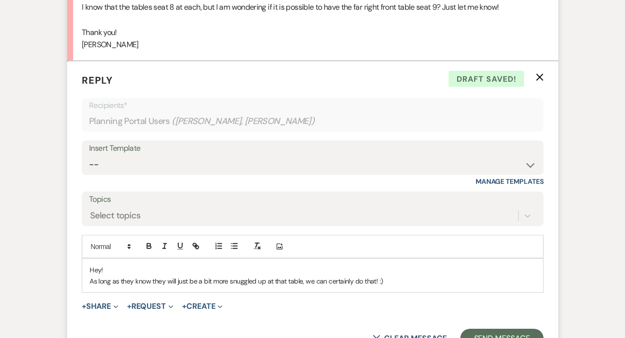
scroll to position [373, 0]
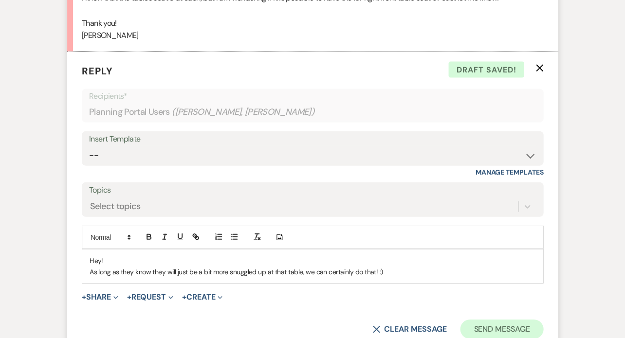
click at [479, 326] on button "Send Message" at bounding box center [501, 328] width 83 height 19
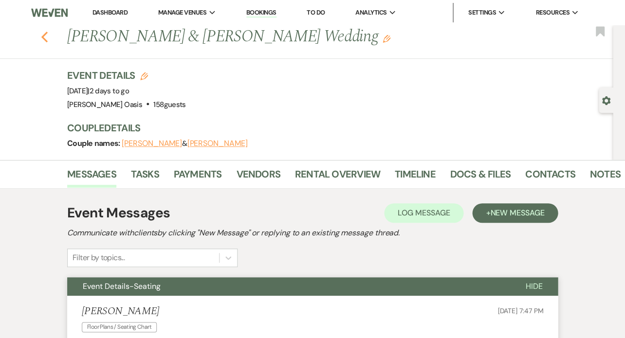
scroll to position [0, 0]
click at [44, 33] on icon "Previous" at bounding box center [44, 37] width 7 height 12
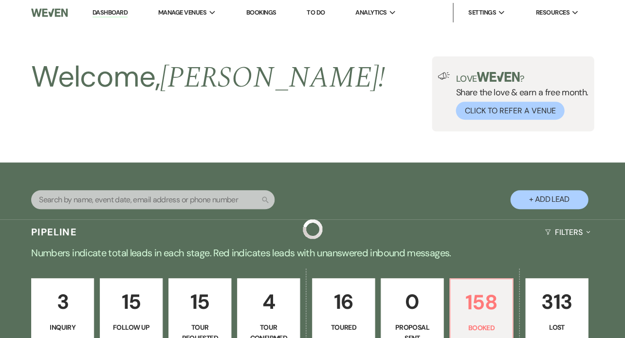
scroll to position [374, 0]
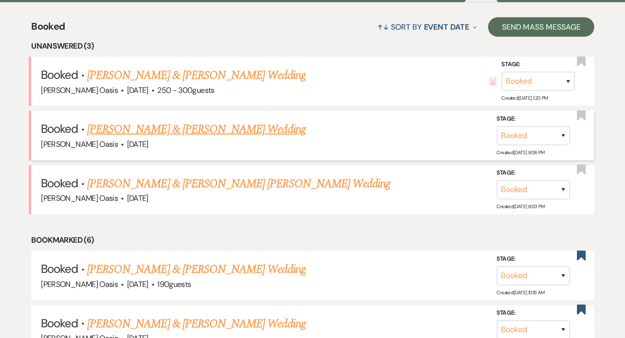
click at [204, 122] on link "[PERSON_NAME] & [PERSON_NAME] Wedding" at bounding box center [196, 129] width 218 height 18
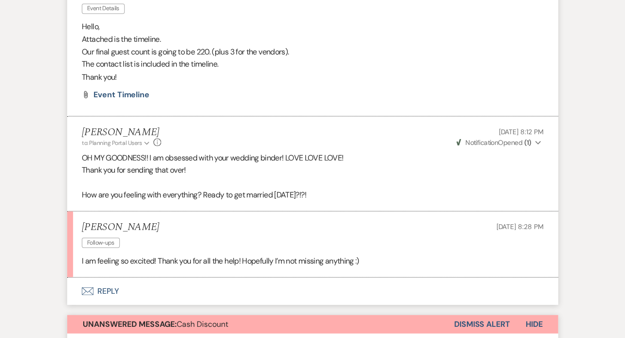
scroll to position [354, 0]
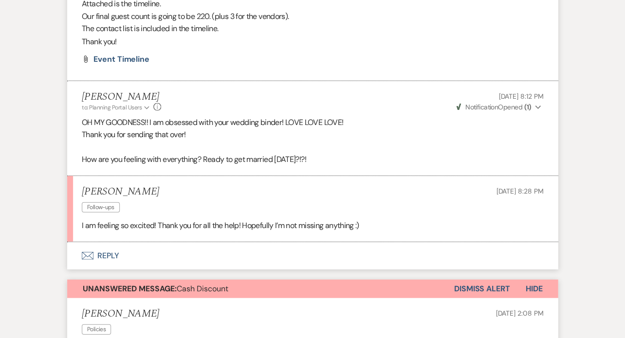
click at [154, 251] on button "Envelope Reply" at bounding box center [312, 255] width 491 height 27
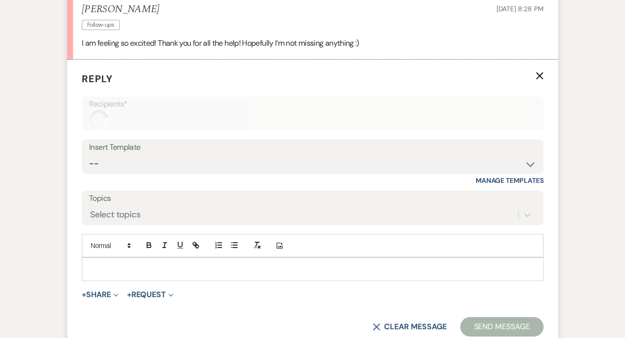
scroll to position [569, 0]
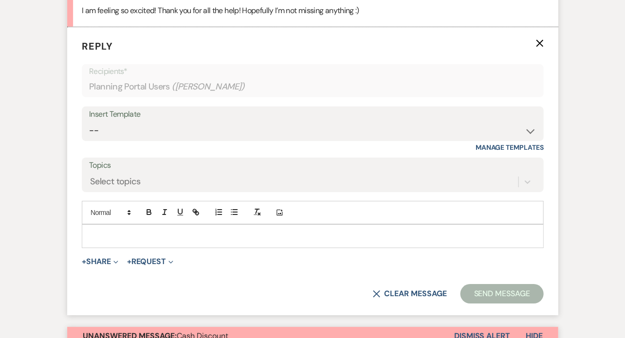
click at [160, 238] on div at bounding box center [312, 236] width 460 height 22
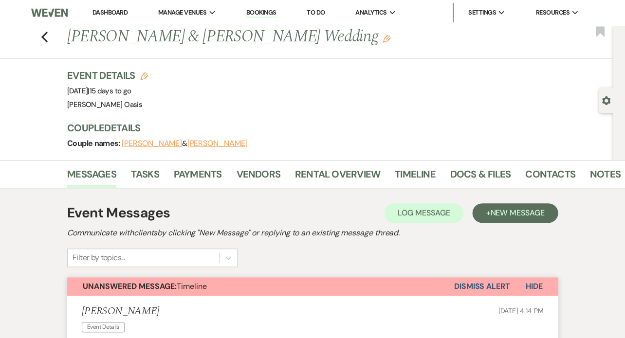
scroll to position [0, 0]
click at [43, 35] on use "button" at bounding box center [44, 37] width 6 height 11
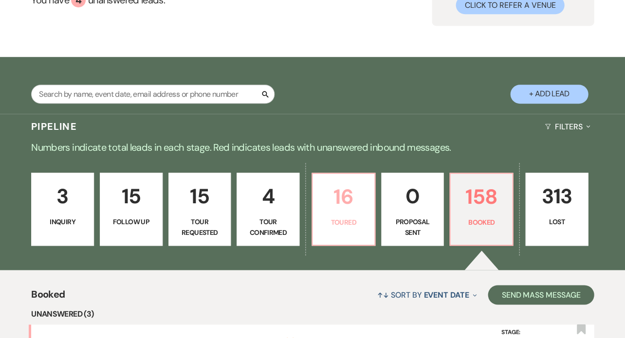
click at [338, 190] on p "16" at bounding box center [343, 197] width 50 height 33
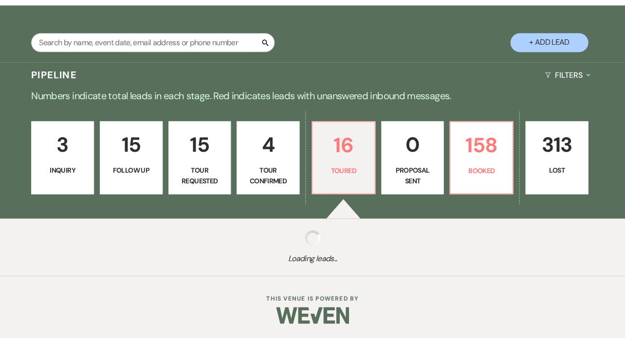
select select "5"
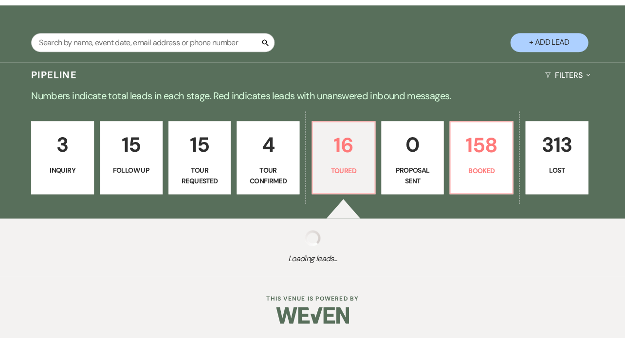
select select "5"
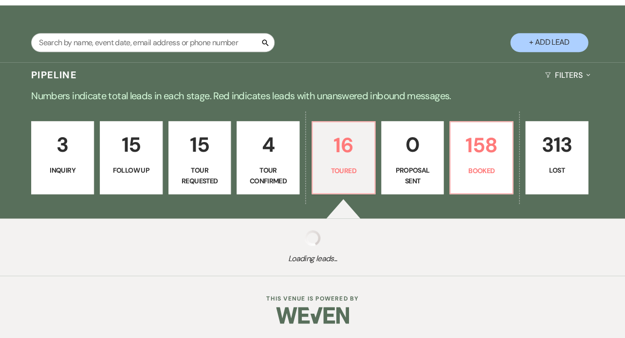
select select "5"
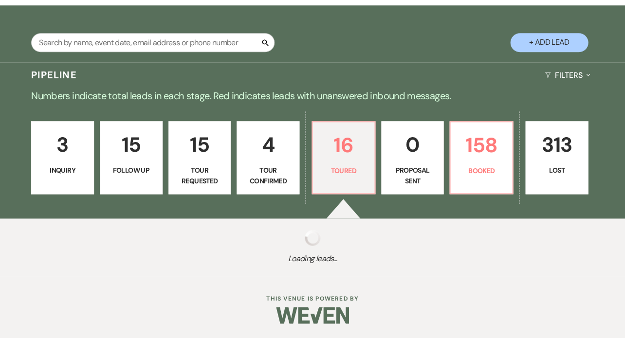
select select "5"
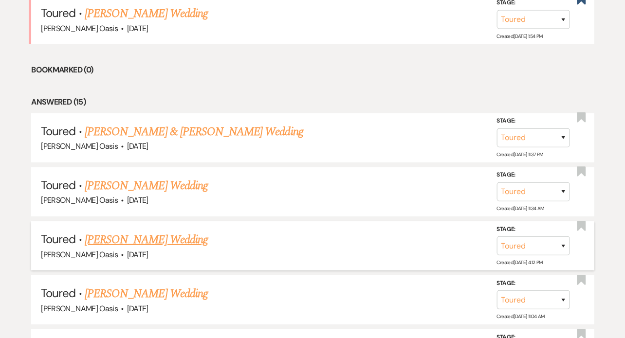
scroll to position [268, 0]
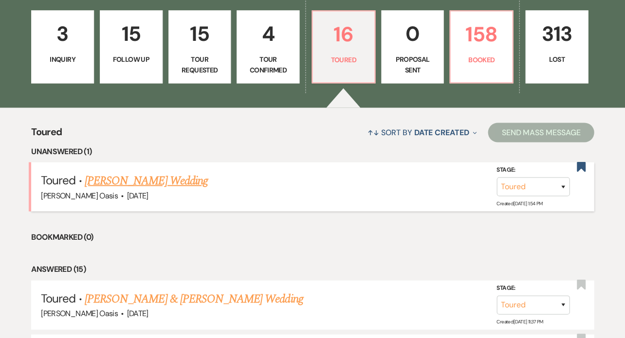
click at [146, 179] on link "[PERSON_NAME] Wedding" at bounding box center [146, 181] width 123 height 18
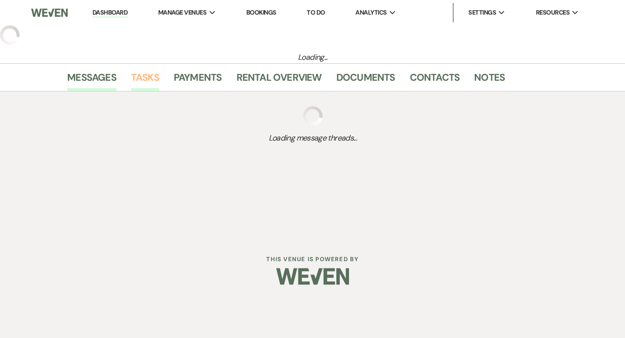
select select "5"
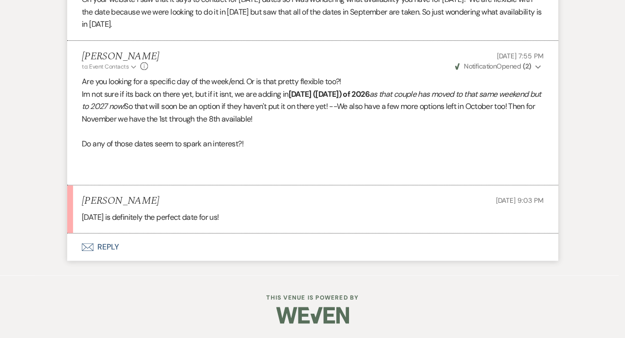
scroll to position [1549, 0]
click at [162, 245] on button "Envelope Reply" at bounding box center [312, 247] width 491 height 27
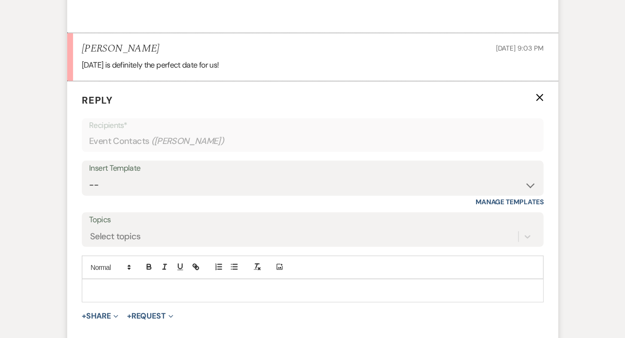
scroll to position [1715, 0]
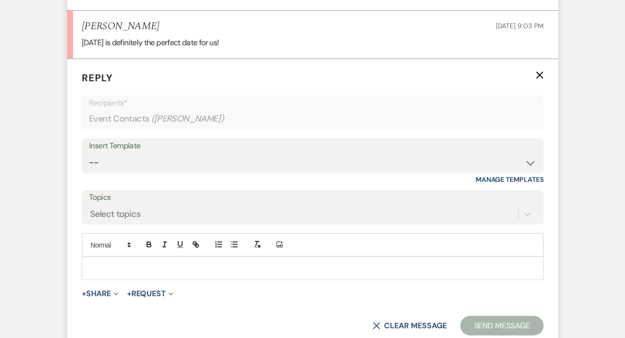
click at [191, 274] on p at bounding box center [313, 268] width 446 height 11
select select "2593"
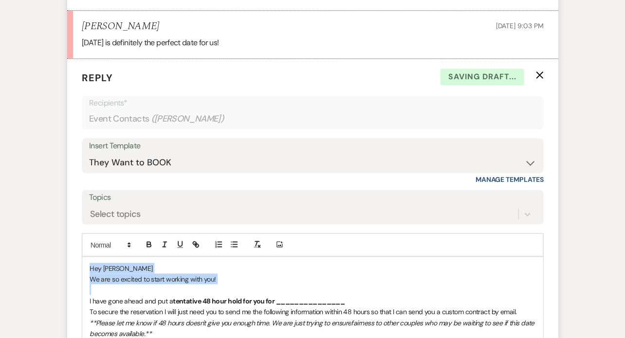
drag, startPoint x: 102, startPoint y: 302, endPoint x: 84, endPoint y: 274, distance: 33.1
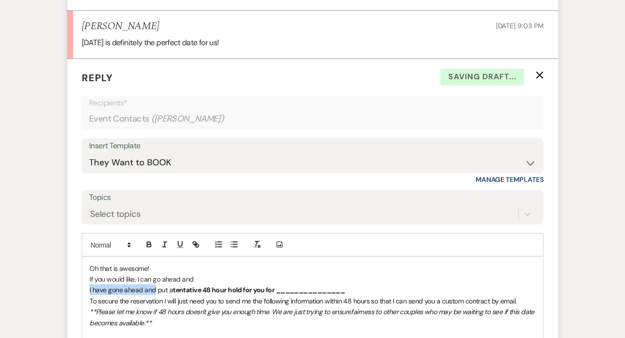
drag, startPoint x: 150, startPoint y: 298, endPoint x: 82, endPoint y: 298, distance: 68.1
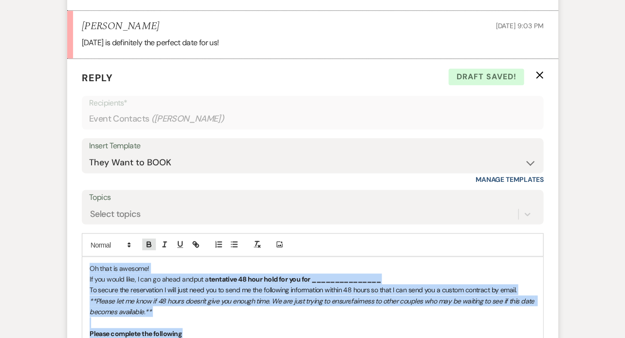
click at [147, 244] on icon "button" at bounding box center [148, 243] width 3 height 2
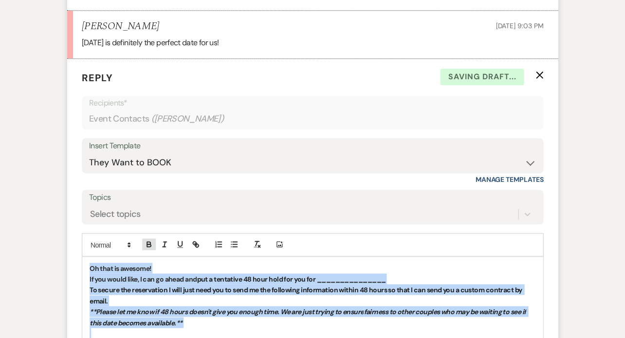
click at [147, 244] on icon "button" at bounding box center [148, 243] width 3 height 2
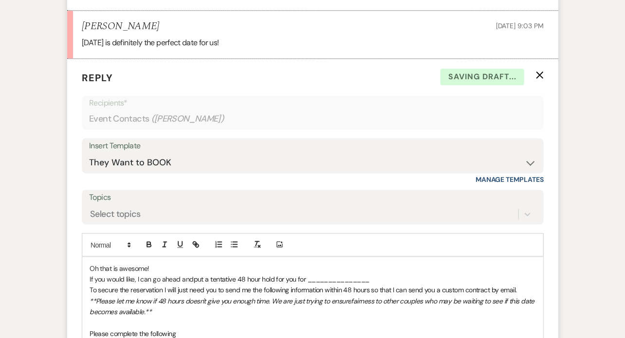
click at [208, 293] on p "To secure the reservation I will just need you to send me the following informa…" at bounding box center [313, 289] width 446 height 11
drag, startPoint x: 306, startPoint y: 288, endPoint x: 405, endPoint y: 290, distance: 99.8
click at [405, 284] on p "If you would like, I can go ahead and put a tentative 48 hour hold for you for …" at bounding box center [313, 279] width 446 height 11
drag, startPoint x: 153, startPoint y: 51, endPoint x: 77, endPoint y: 50, distance: 76.4
click at [77, 50] on li "[PERSON_NAME] [DATE] 9:03 PM [DATE] is definitely the perfect date for us!" at bounding box center [312, 35] width 491 height 48
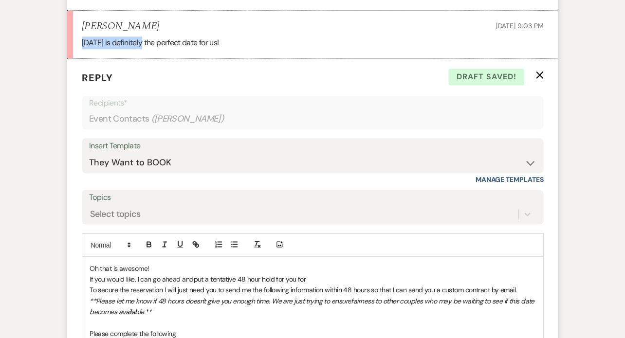
copy p "[DATE]"
click at [319, 284] on p "If you would like, I can go ahead and put a tentative 48 hour hold for you for" at bounding box center [313, 279] width 446 height 11
drag, startPoint x: 374, startPoint y: 286, endPoint x: 307, endPoint y: 286, distance: 67.2
click at [307, 284] on p "If you would like, I can go ahead and put a tentative 48 hour hold for you for …" at bounding box center [313, 279] width 446 height 11
click at [150, 247] on icon "button" at bounding box center [149, 245] width 4 height 2
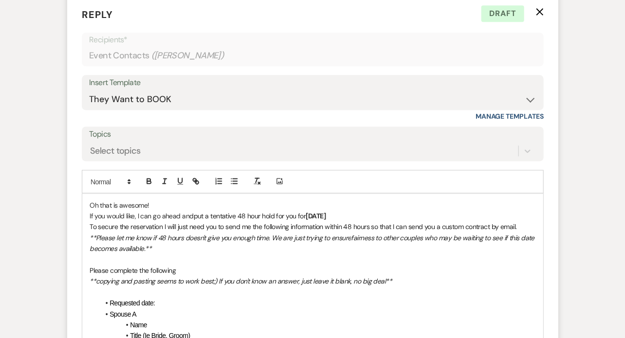
scroll to position [1778, 0]
click at [397, 220] on p "If you would like, I can go ahead and put a tentative 48 hour hold for you for …" at bounding box center [313, 215] width 446 height 11
click at [90, 230] on span "To secure the reservation I will just need you to send me the following informa…" at bounding box center [303, 225] width 427 height 9
drag, startPoint x: 113, startPoint y: 235, endPoint x: 80, endPoint y: 235, distance: 33.6
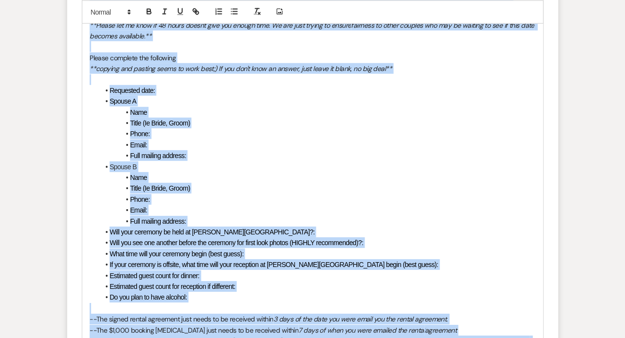
scroll to position [2290, 0]
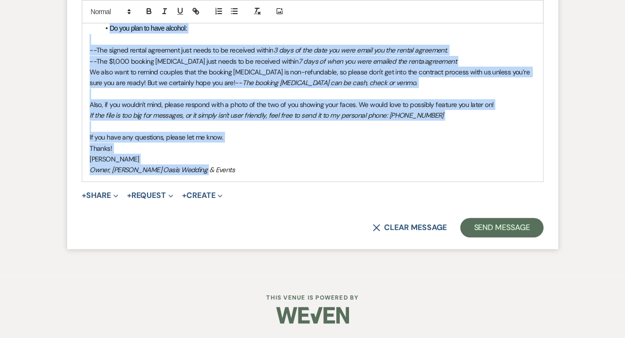
drag, startPoint x: 88, startPoint y: 242, endPoint x: 82, endPoint y: 388, distance: 146.1
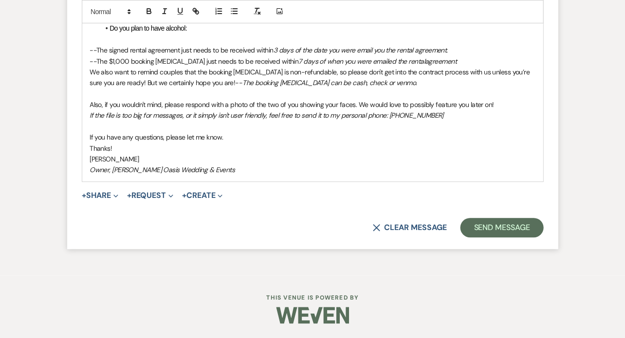
scroll to position [1853, 0]
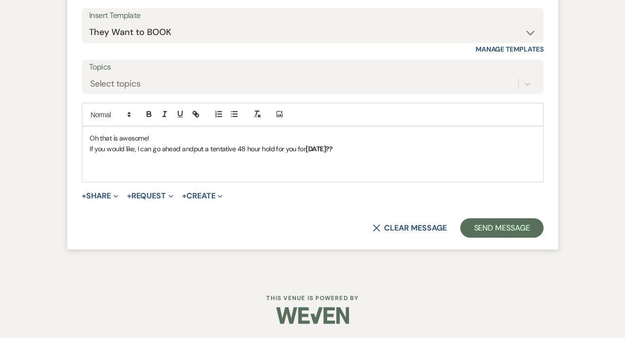
click at [389, 150] on p "If you would like, I can go ahead and put a tentative 48 hour hold for you for …" at bounding box center [313, 148] width 446 height 11
drag, startPoint x: 374, startPoint y: 150, endPoint x: 500, endPoint y: 149, distance: 125.6
click at [500, 150] on p "If you would like, I can go ahead and put a tentative 48 hour hold for you for …" at bounding box center [313, 148] width 446 height 11
click at [145, 115] on icon "button" at bounding box center [149, 114] width 9 height 9
click at [219, 162] on p at bounding box center [313, 159] width 446 height 11
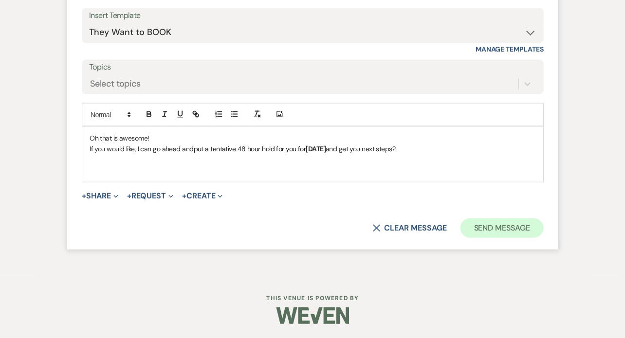
click at [486, 238] on button "Send Message" at bounding box center [501, 227] width 83 height 19
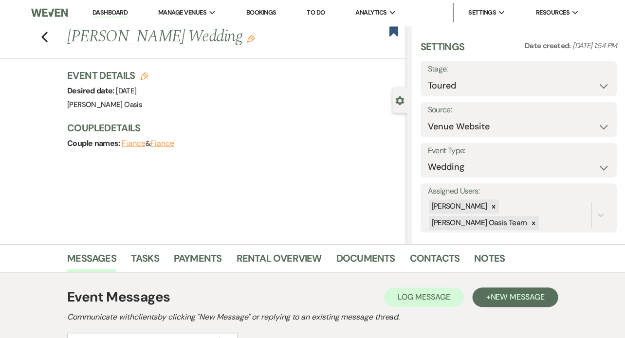
scroll to position [0, 0]
select select "6"
click at [576, 78] on button "Save" at bounding box center [596, 78] width 40 height 19
click at [92, 10] on link "Dashboard" at bounding box center [109, 12] width 35 height 9
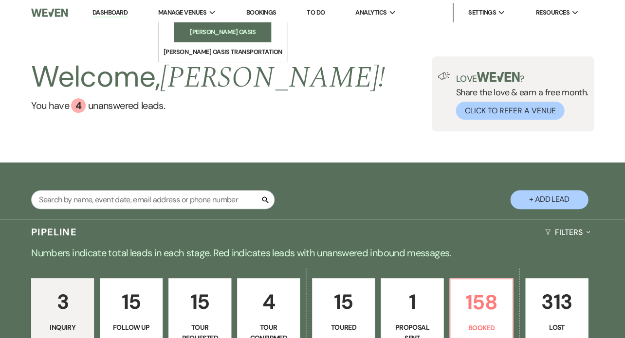
click at [179, 30] on li "[PERSON_NAME] Oasis" at bounding box center [223, 32] width 88 height 10
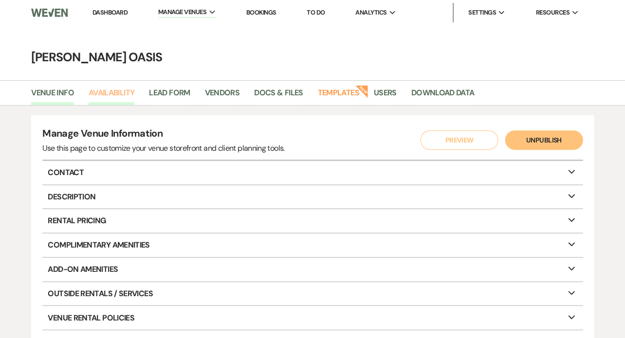
click at [111, 93] on link "Availability" at bounding box center [112, 96] width 46 height 18
select select "3"
select select "2026"
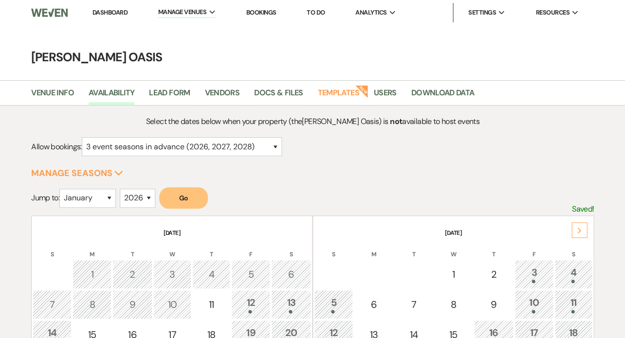
scroll to position [93, 0]
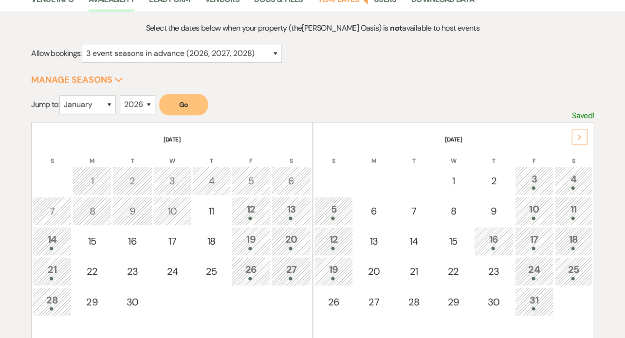
click at [578, 134] on icon "Next" at bounding box center [579, 137] width 5 height 6
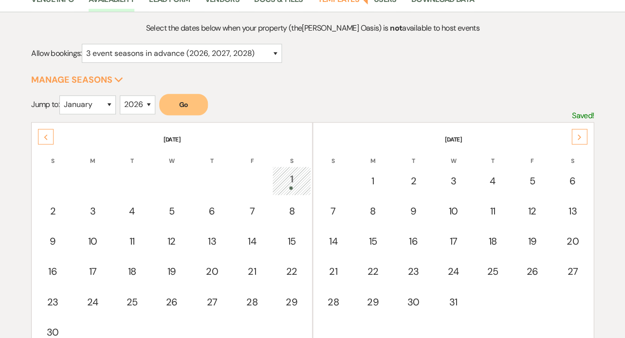
click at [578, 134] on icon "Next" at bounding box center [579, 137] width 5 height 6
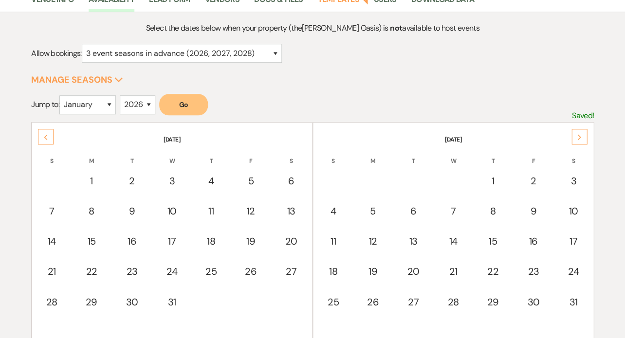
click at [578, 134] on icon "Next" at bounding box center [579, 137] width 5 height 6
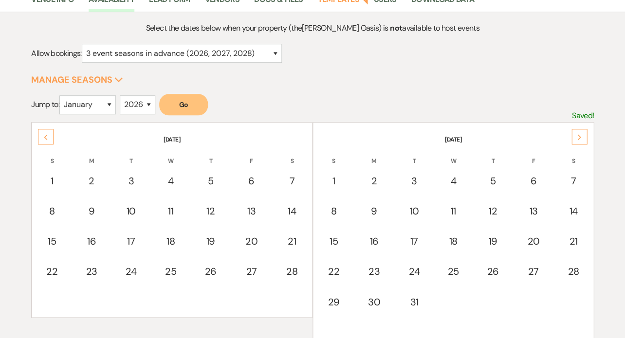
click at [578, 134] on icon "Next" at bounding box center [579, 137] width 5 height 6
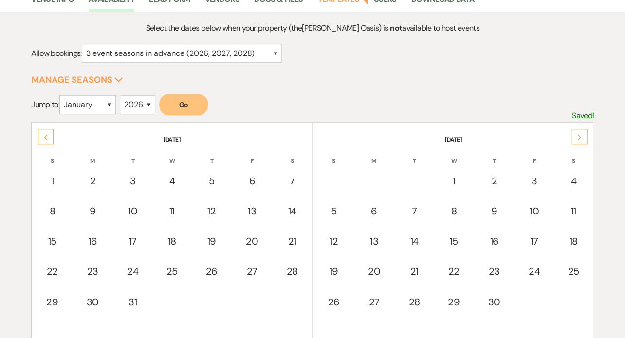
click at [578, 134] on icon "Next" at bounding box center [579, 137] width 5 height 6
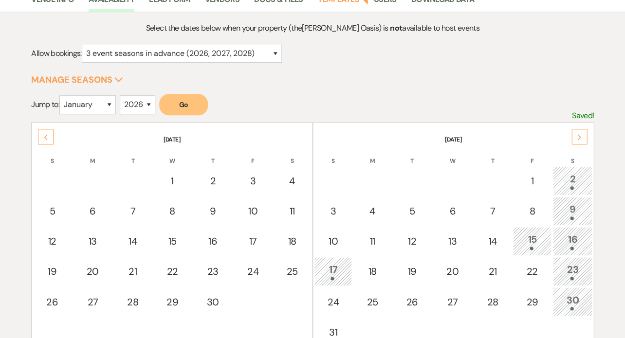
click at [578, 134] on icon "Next" at bounding box center [579, 137] width 5 height 6
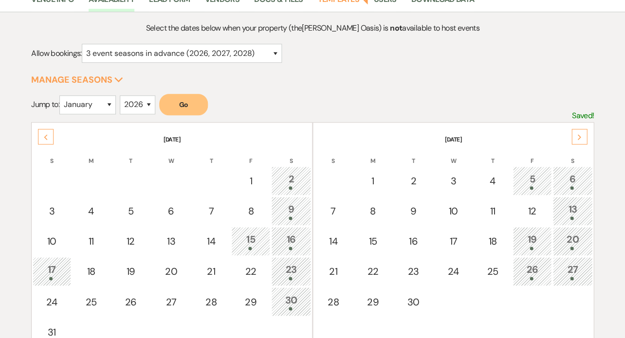
click at [578, 134] on icon "Next" at bounding box center [579, 137] width 5 height 6
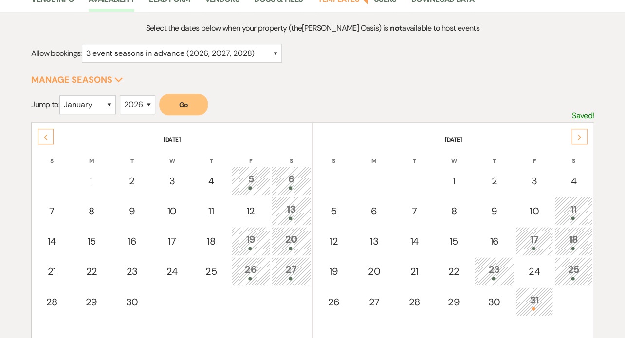
click at [578, 134] on icon "Next" at bounding box center [579, 137] width 5 height 6
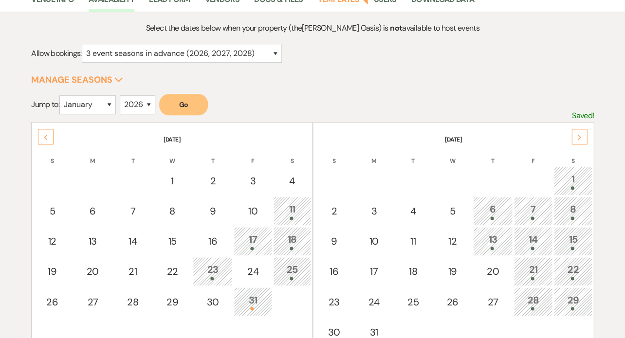
click at [578, 134] on icon "Next" at bounding box center [579, 137] width 5 height 6
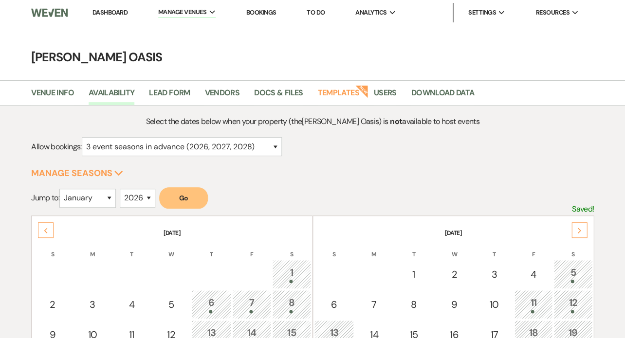
scroll to position [0, 0]
click at [92, 9] on link "Dashboard" at bounding box center [109, 12] width 35 height 8
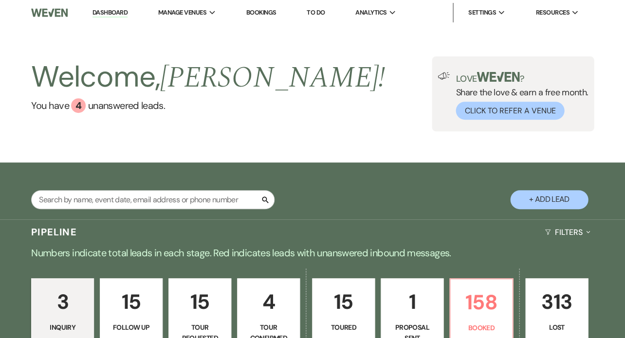
click at [429, 302] on p "1" at bounding box center [412, 302] width 50 height 33
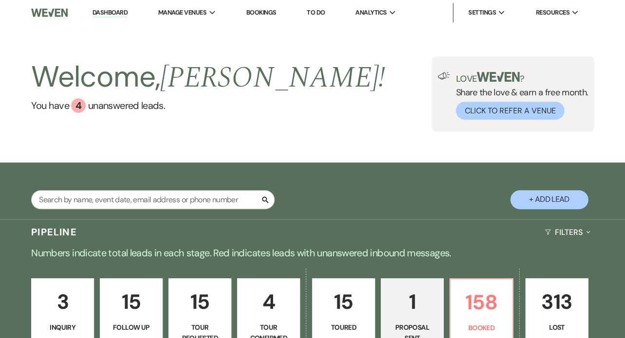
select select "6"
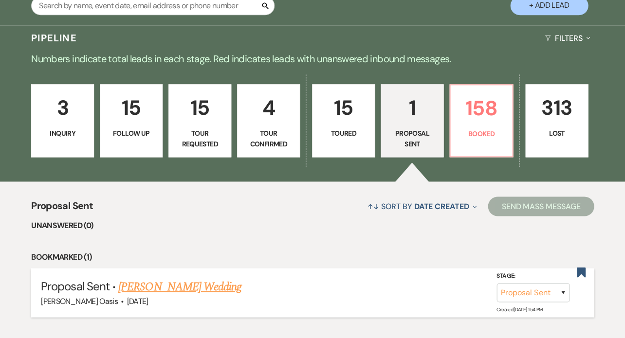
scroll to position [200, 0]
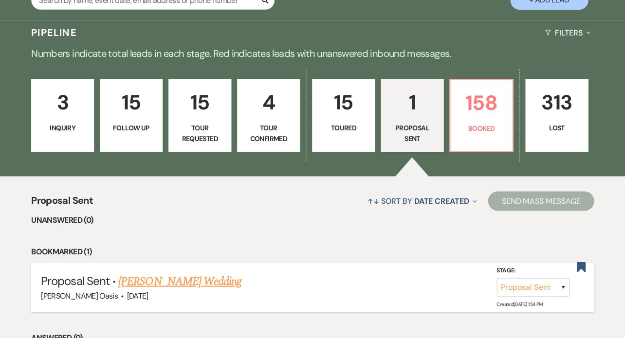
click at [188, 274] on link "[PERSON_NAME] Wedding" at bounding box center [179, 282] width 123 height 18
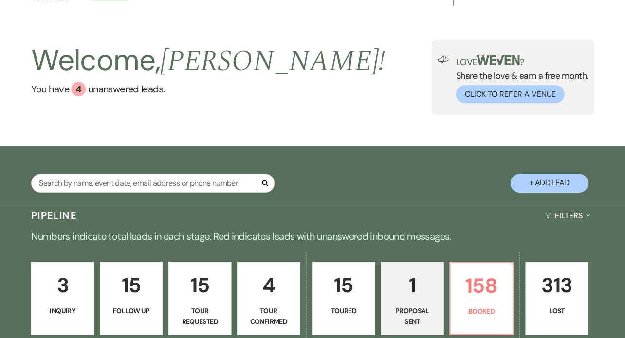
select select "6"
select select "5"
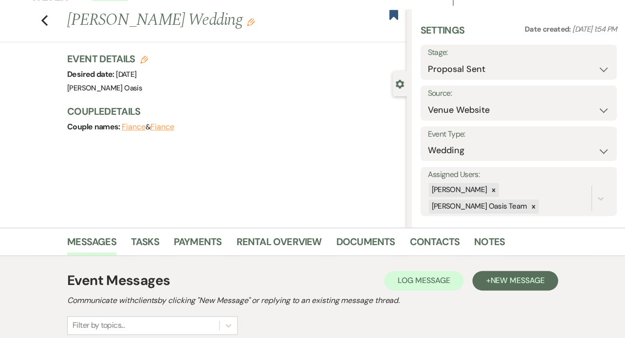
click at [145, 58] on icon "Edit" at bounding box center [144, 60] width 8 height 8
select select "615"
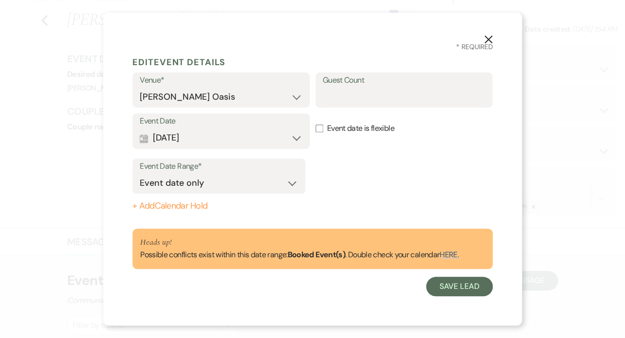
click at [240, 138] on button "Calendar [DATE] Expand" at bounding box center [221, 137] width 163 height 19
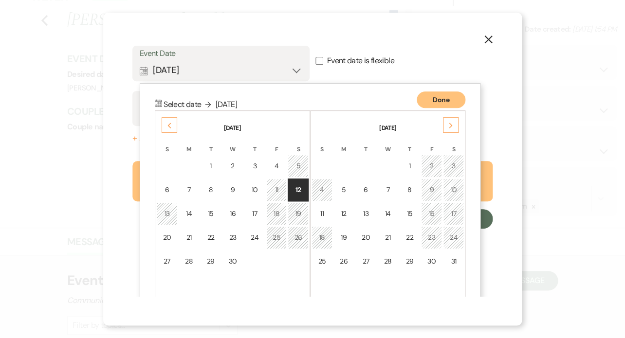
scroll to position [82, 0]
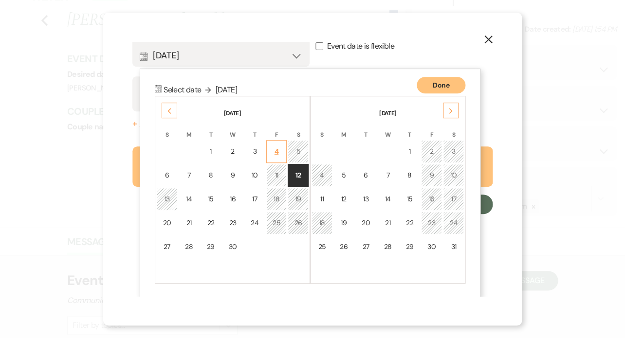
click at [277, 151] on div "4" at bounding box center [277, 152] width 8 height 10
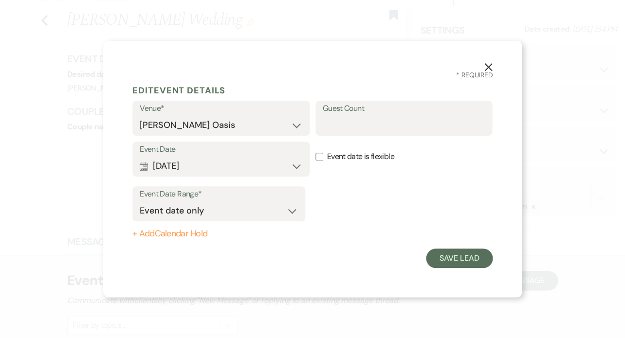
click at [179, 232] on button "+ Add Calendar Hold" at bounding box center [218, 234] width 173 height 10
select select "false"
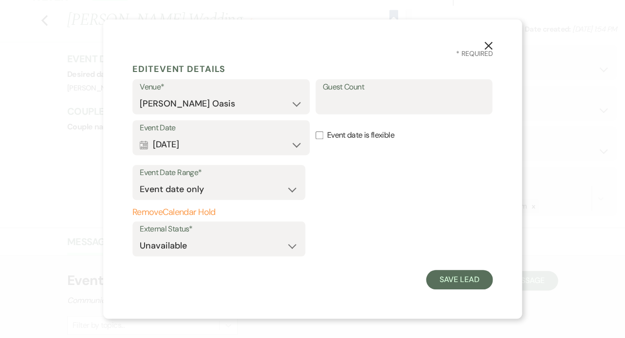
click at [474, 290] on div "X * Required Edit Event Details Venue* [PERSON_NAME] Oasis [PERSON_NAME] Oasis …" at bounding box center [312, 169] width 419 height 300
click at [474, 280] on button "Save Lead" at bounding box center [459, 279] width 67 height 19
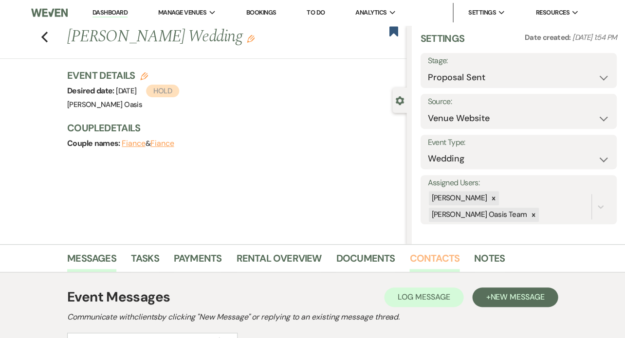
click at [420, 259] on link "Contacts" at bounding box center [434, 261] width 50 height 21
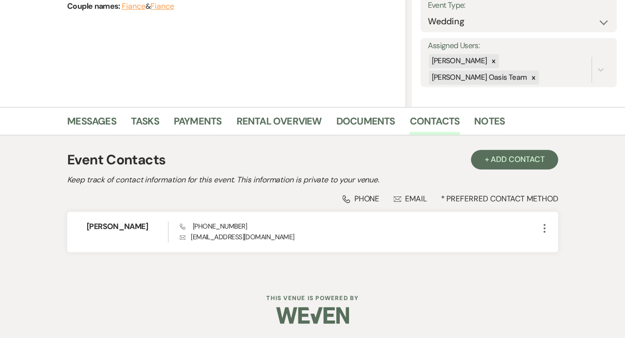
scroll to position [137, 0]
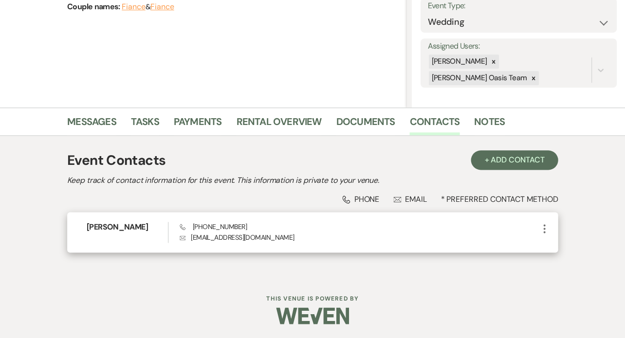
click at [543, 229] on icon "More" at bounding box center [544, 229] width 12 height 12
click at [564, 250] on button "Pencil Edit" at bounding box center [567, 247] width 58 height 17
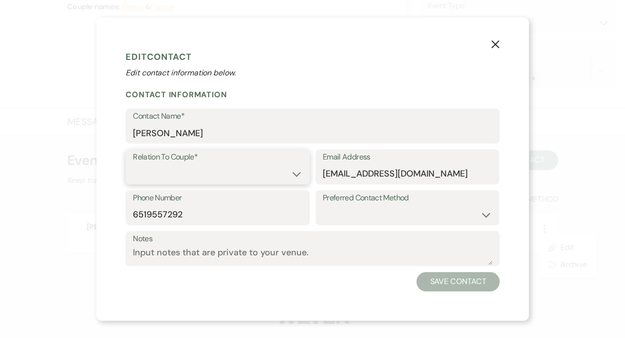
select select "1"
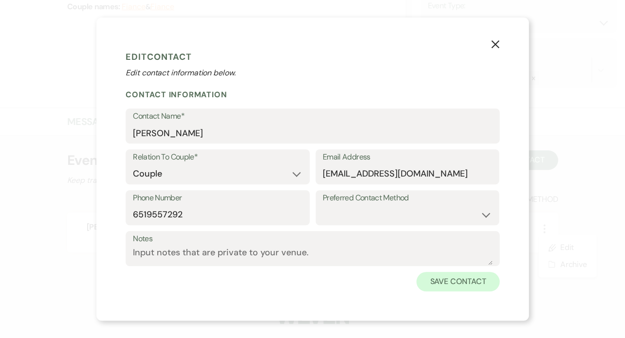
click at [470, 276] on button "Save Contact" at bounding box center [457, 281] width 83 height 19
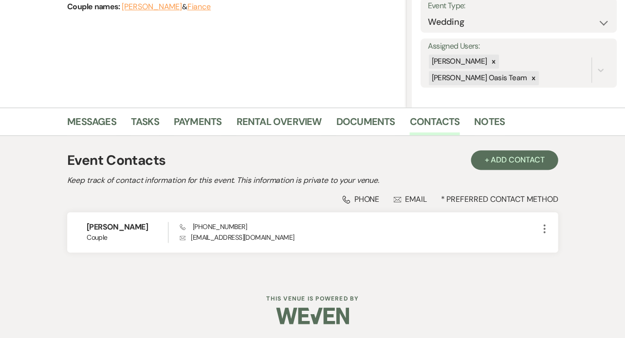
click at [528, 0] on label "Event Type:" at bounding box center [518, 6] width 182 height 14
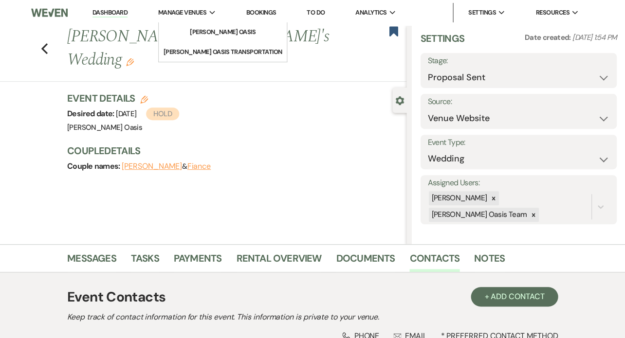
scroll to position [0, 0]
click at [174, 26] on link "[PERSON_NAME] Oasis" at bounding box center [222, 31] width 97 height 19
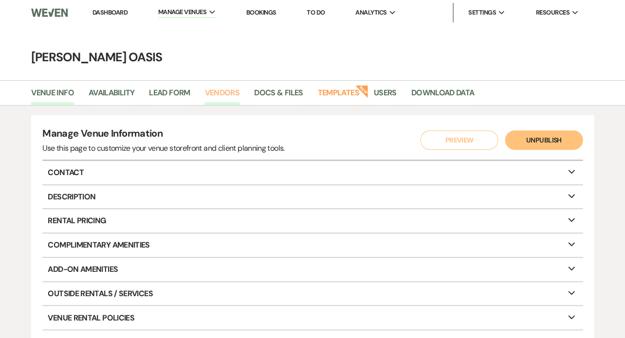
click at [218, 94] on link "Vendors" at bounding box center [221, 96] width 35 height 18
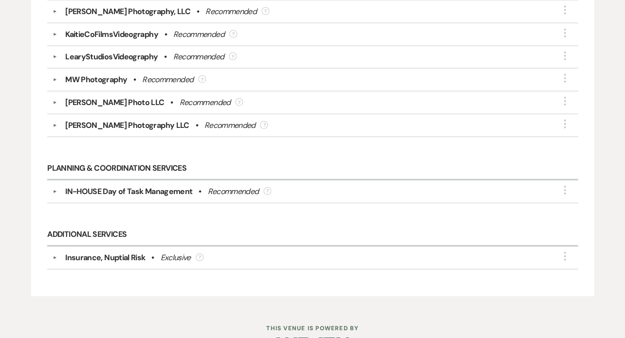
scroll to position [459, 0]
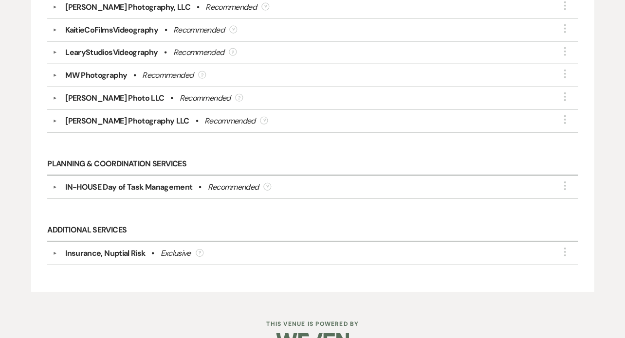
click at [122, 249] on div "Insurance, Nuptial Risk" at bounding box center [105, 254] width 80 height 12
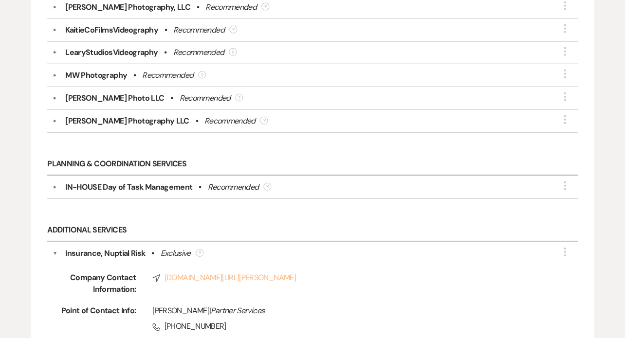
click at [171, 275] on link "Compass [DOMAIN_NAME][URL][PERSON_NAME]" at bounding box center [349, 278] width 394 height 12
